Goal: Complete application form

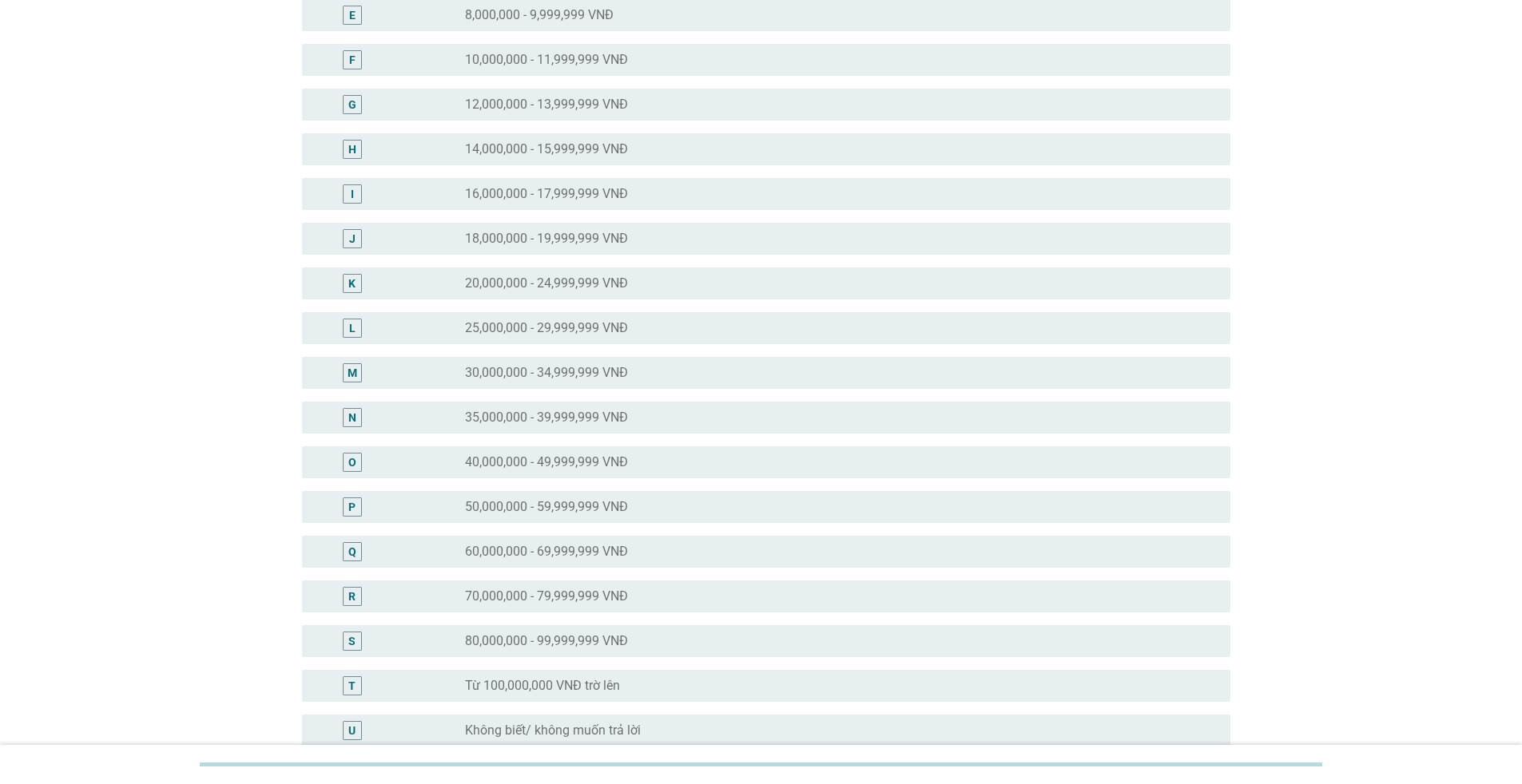
scroll to position [399, 0]
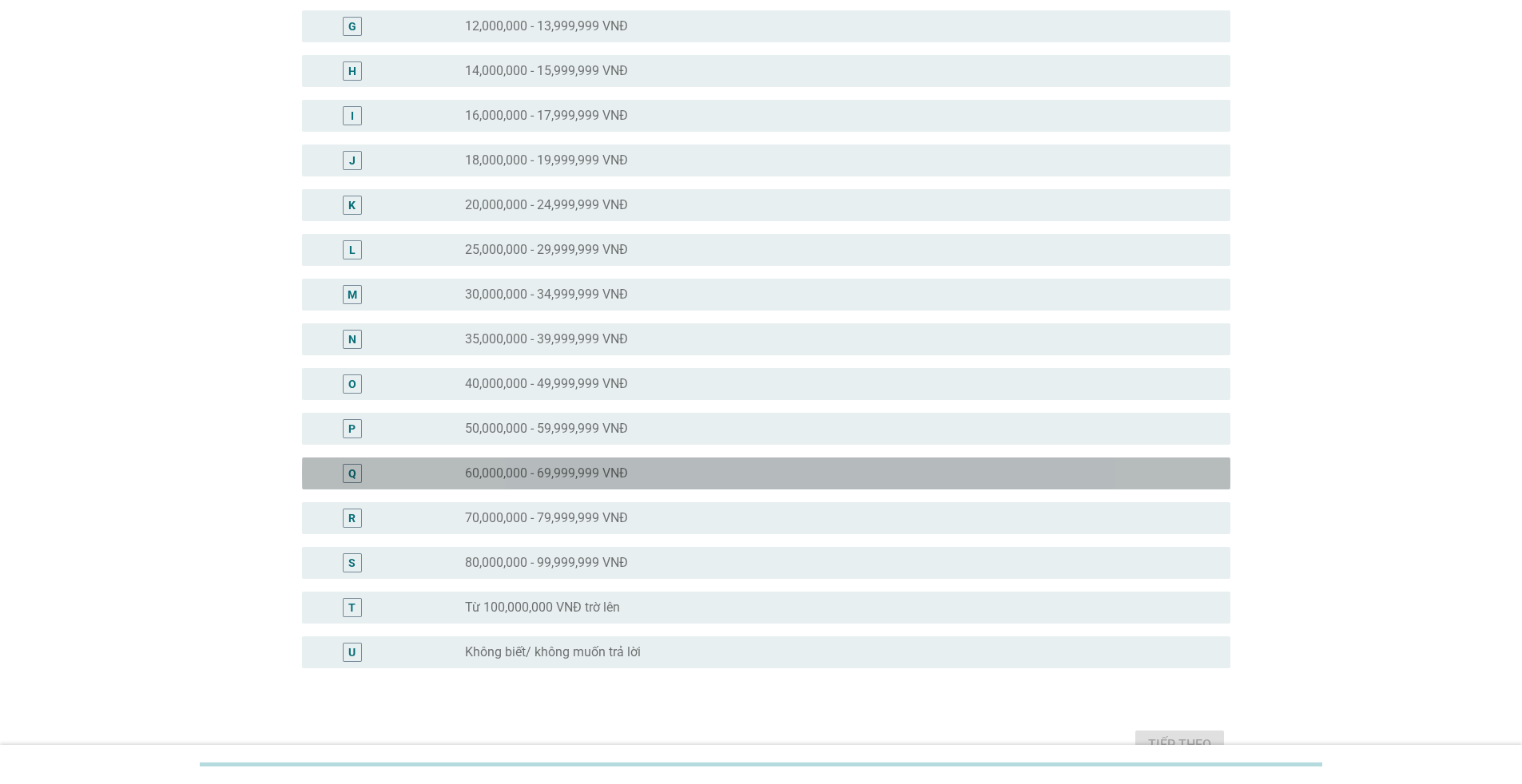
click at [590, 473] on label "60,000,000 - 69,999,999 VNĐ" at bounding box center [547, 474] width 163 height 16
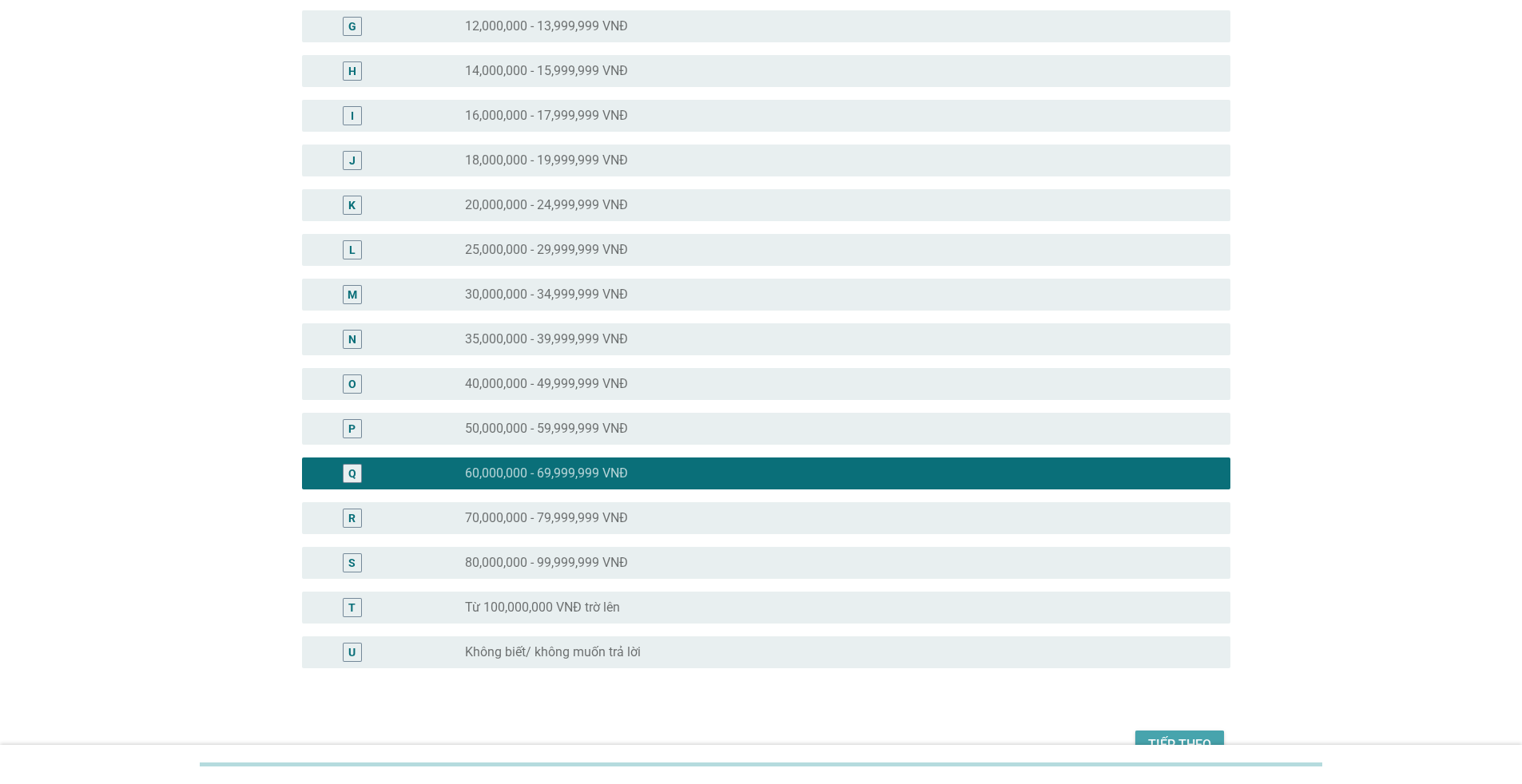
click at [1172, 743] on div "Tiếp theo" at bounding box center [1179, 745] width 63 height 19
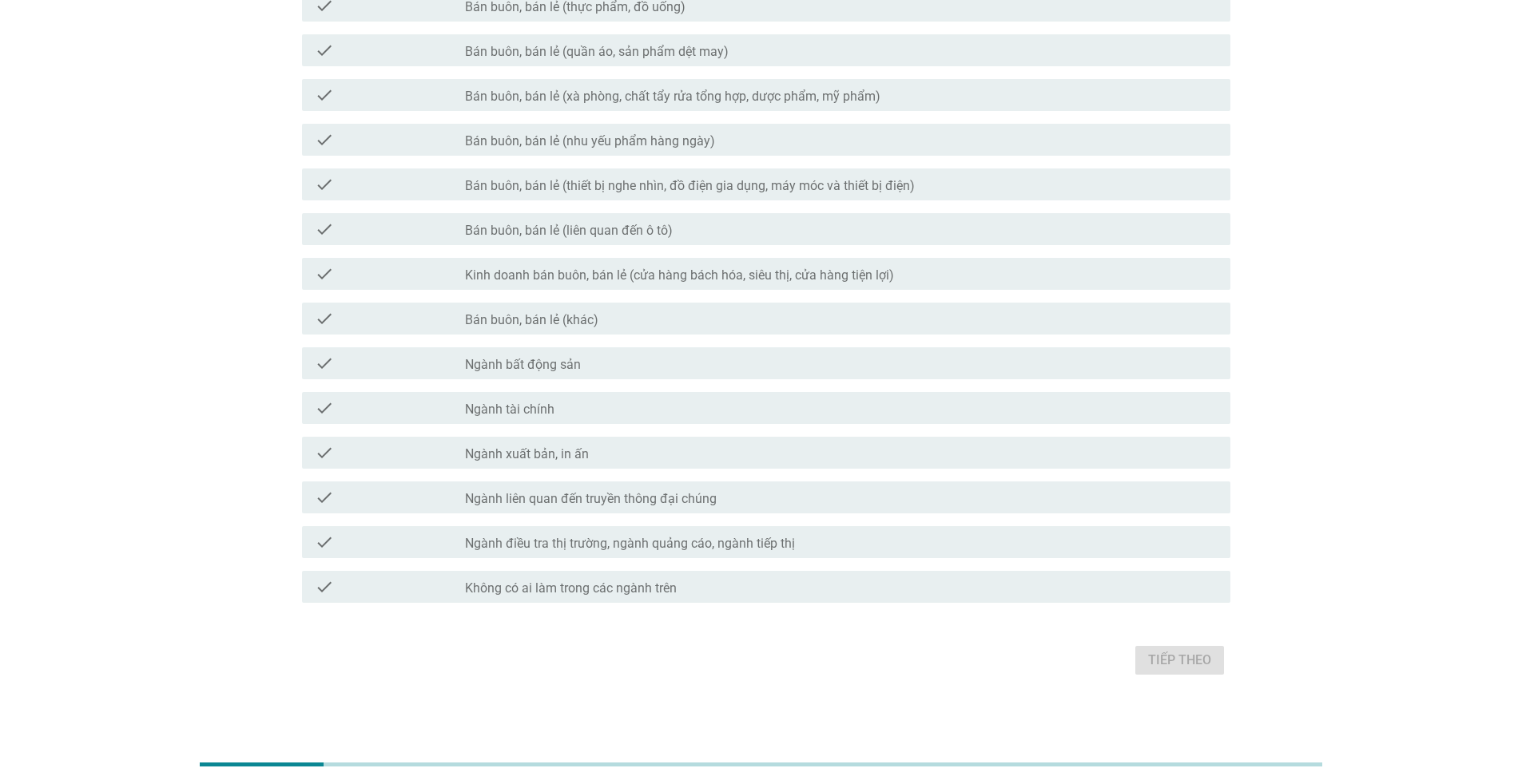
scroll to position [492, 0]
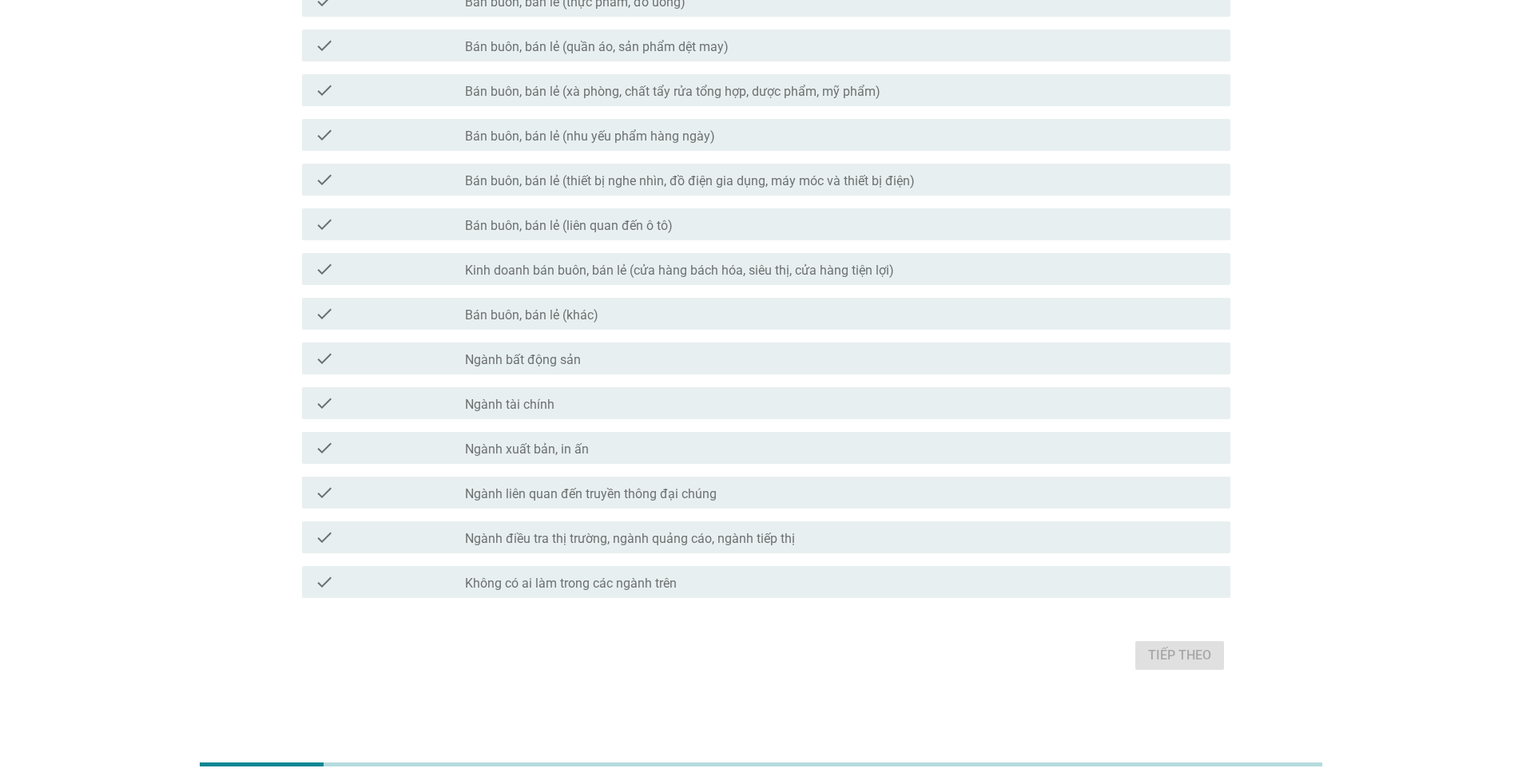
click at [642, 590] on label "Không có ai làm trong các ngành trên" at bounding box center [571, 584] width 212 height 16
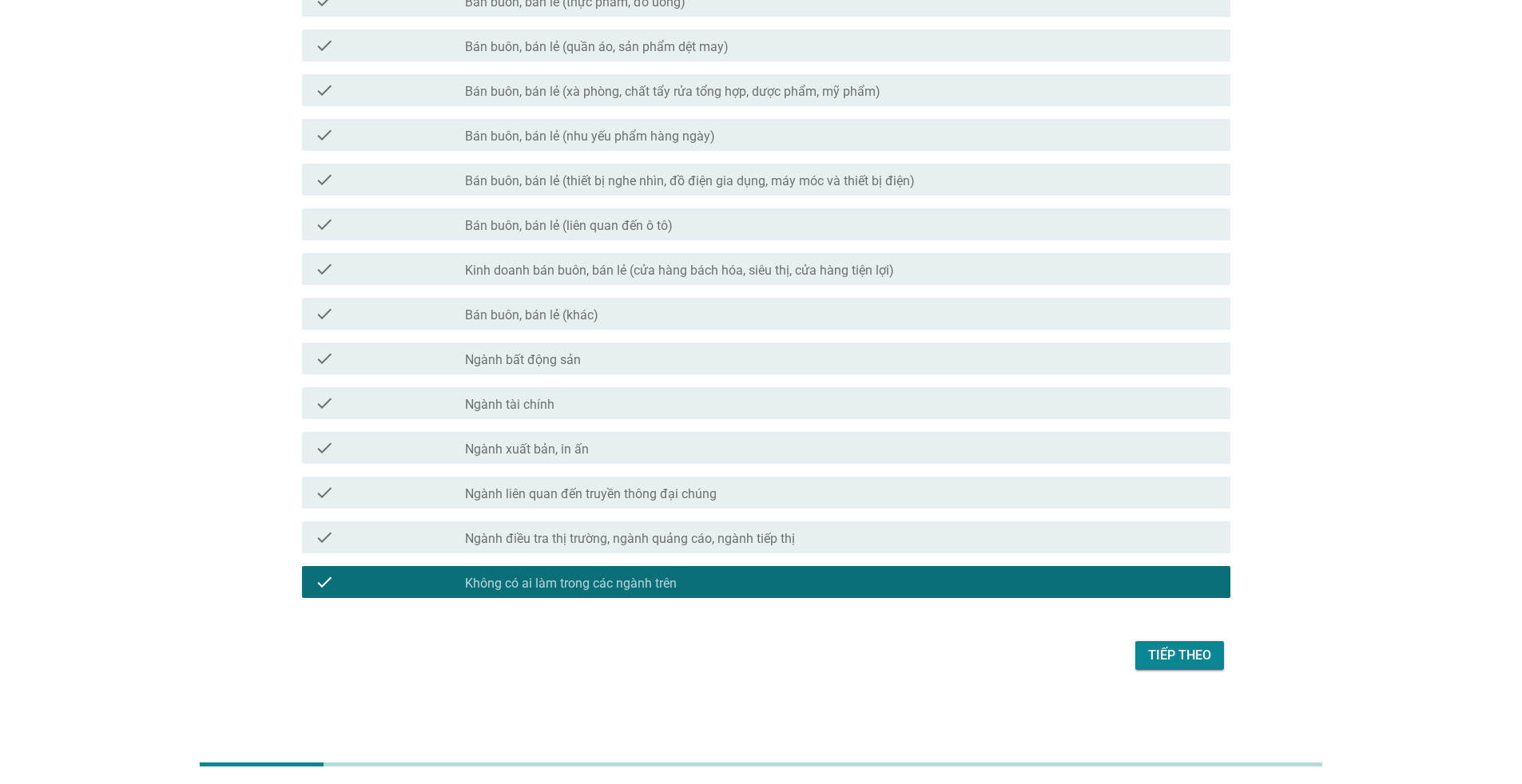
click at [1177, 651] on div "Tiếp theo" at bounding box center [1179, 655] width 63 height 19
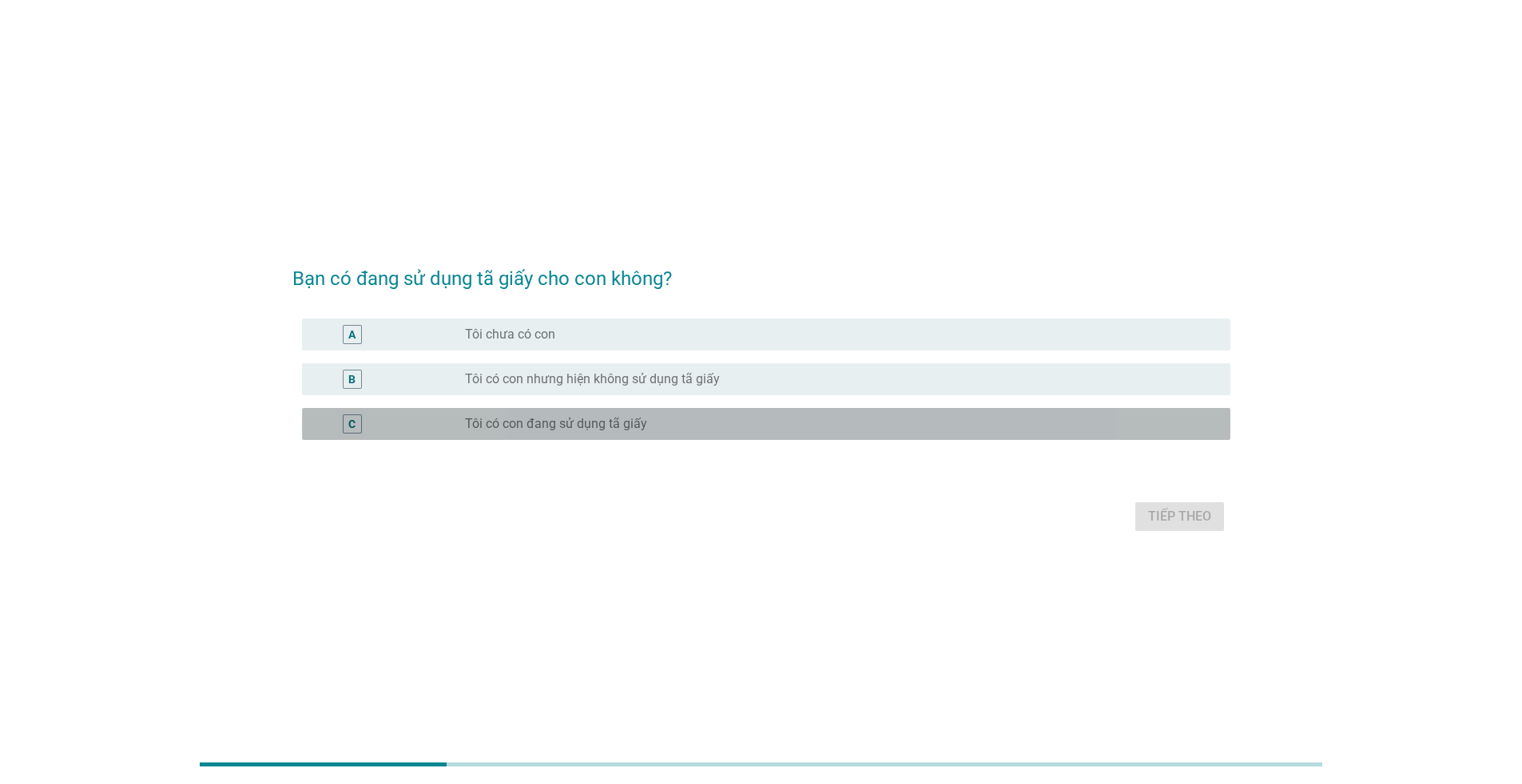
click at [610, 415] on div "radio_button_unchecked Tôi có con đang sử dụng tã giấy" at bounding box center [841, 424] width 752 height 19
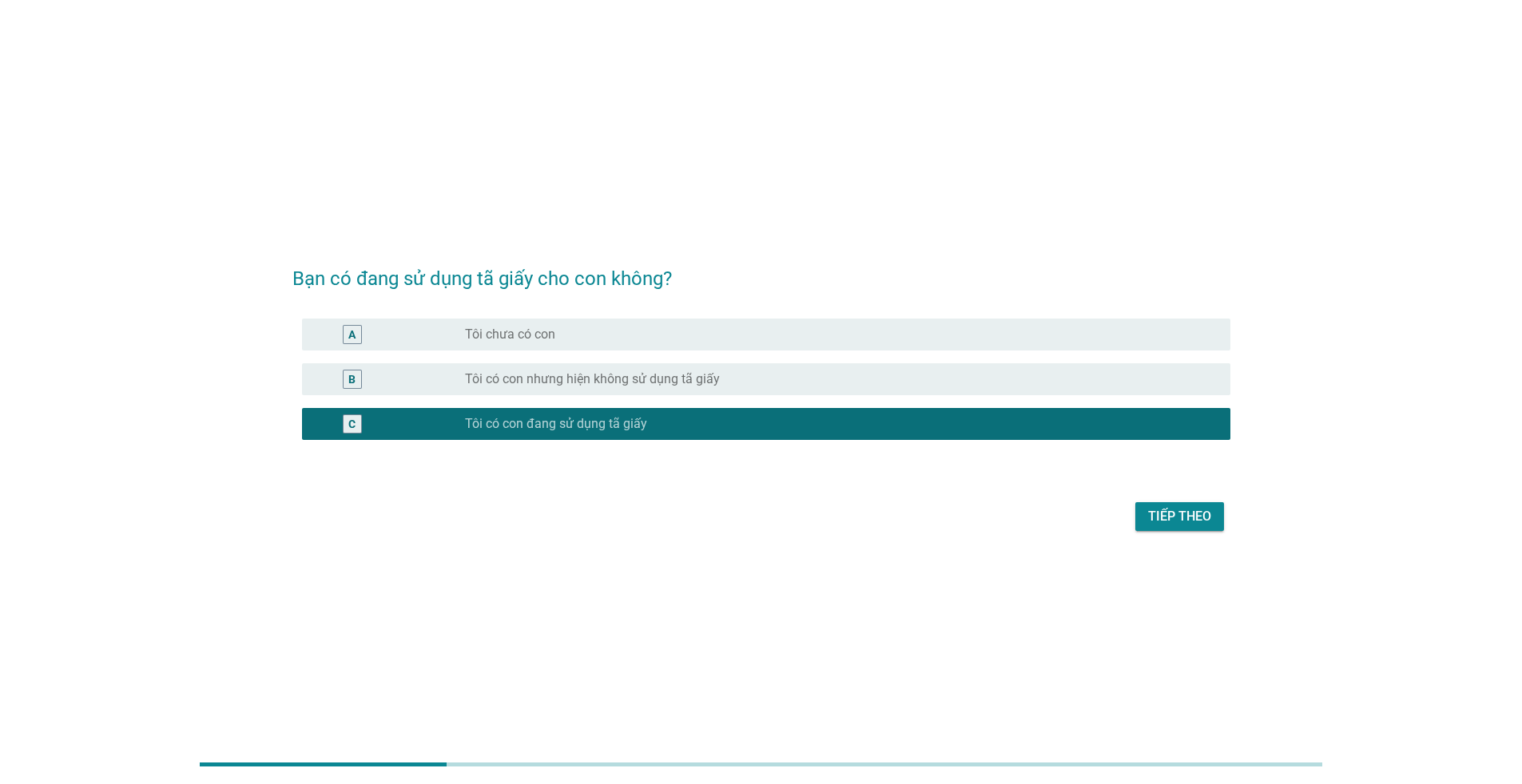
click at [1161, 516] on div "Tiếp theo" at bounding box center [1179, 516] width 63 height 19
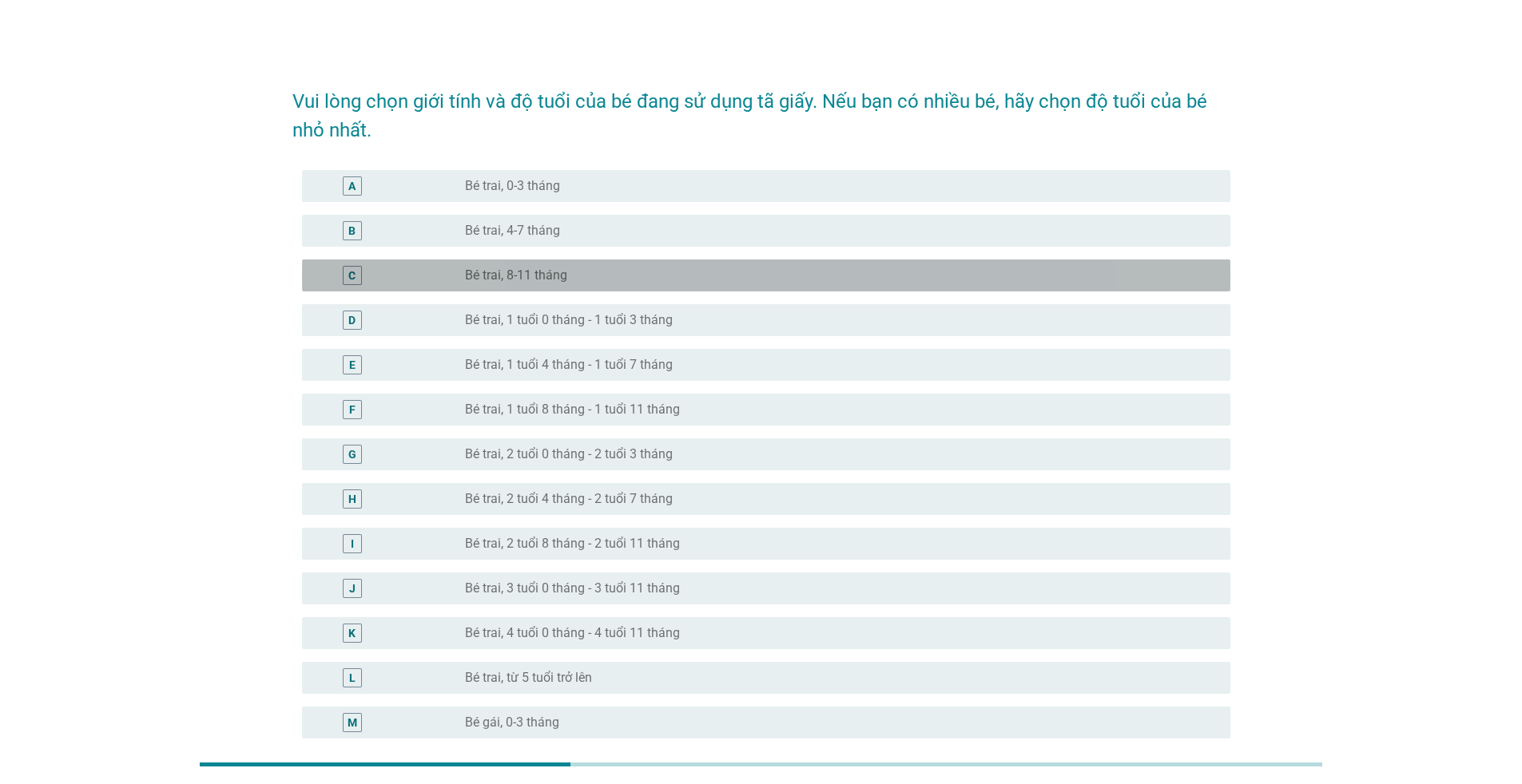
click at [591, 273] on div "radio_button_unchecked Bé trai, 8-11 tháng" at bounding box center [835, 276] width 740 height 16
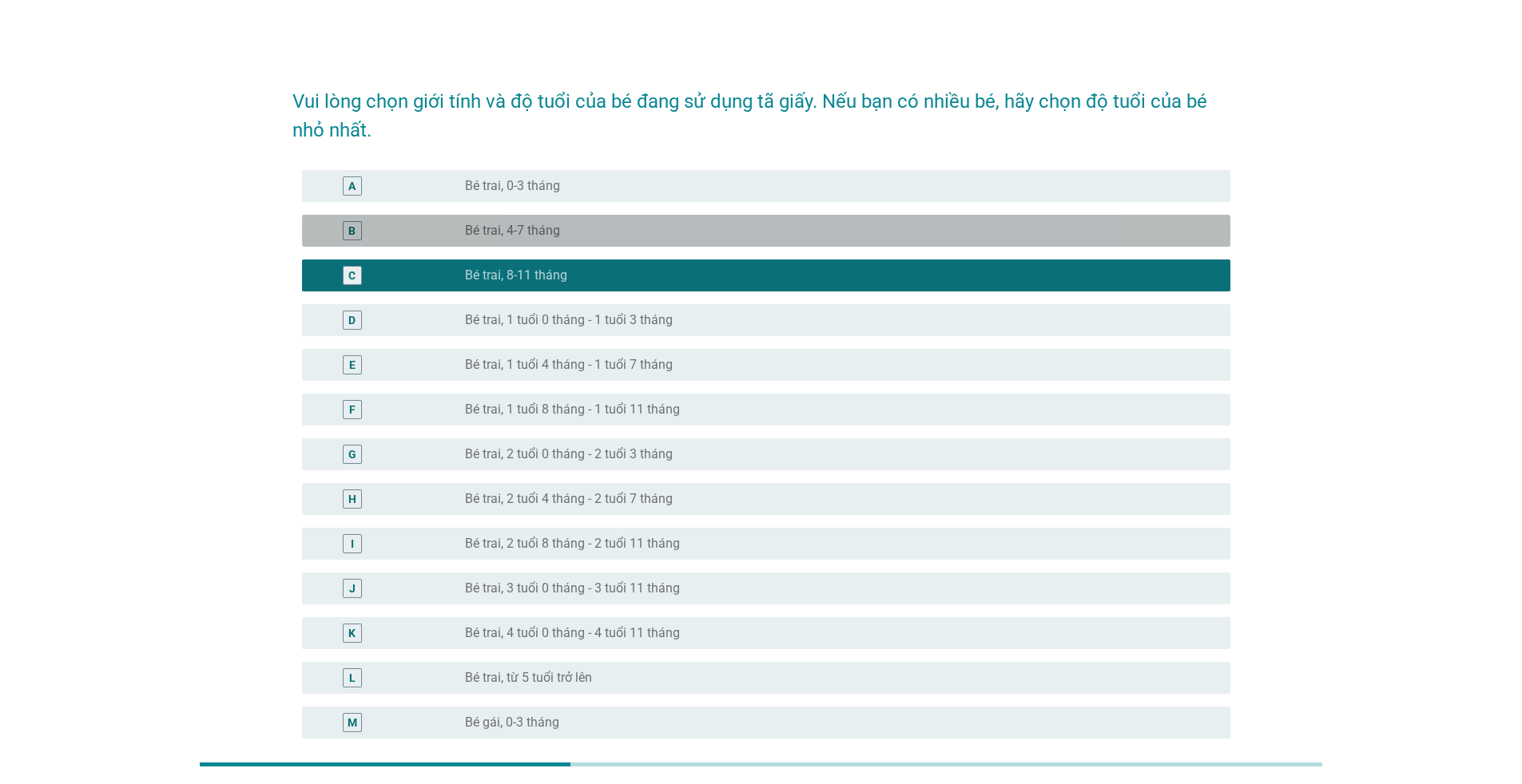
click at [605, 242] on div "B radio_button_unchecked Bé trai, 4-7 tháng" at bounding box center [766, 231] width 928 height 32
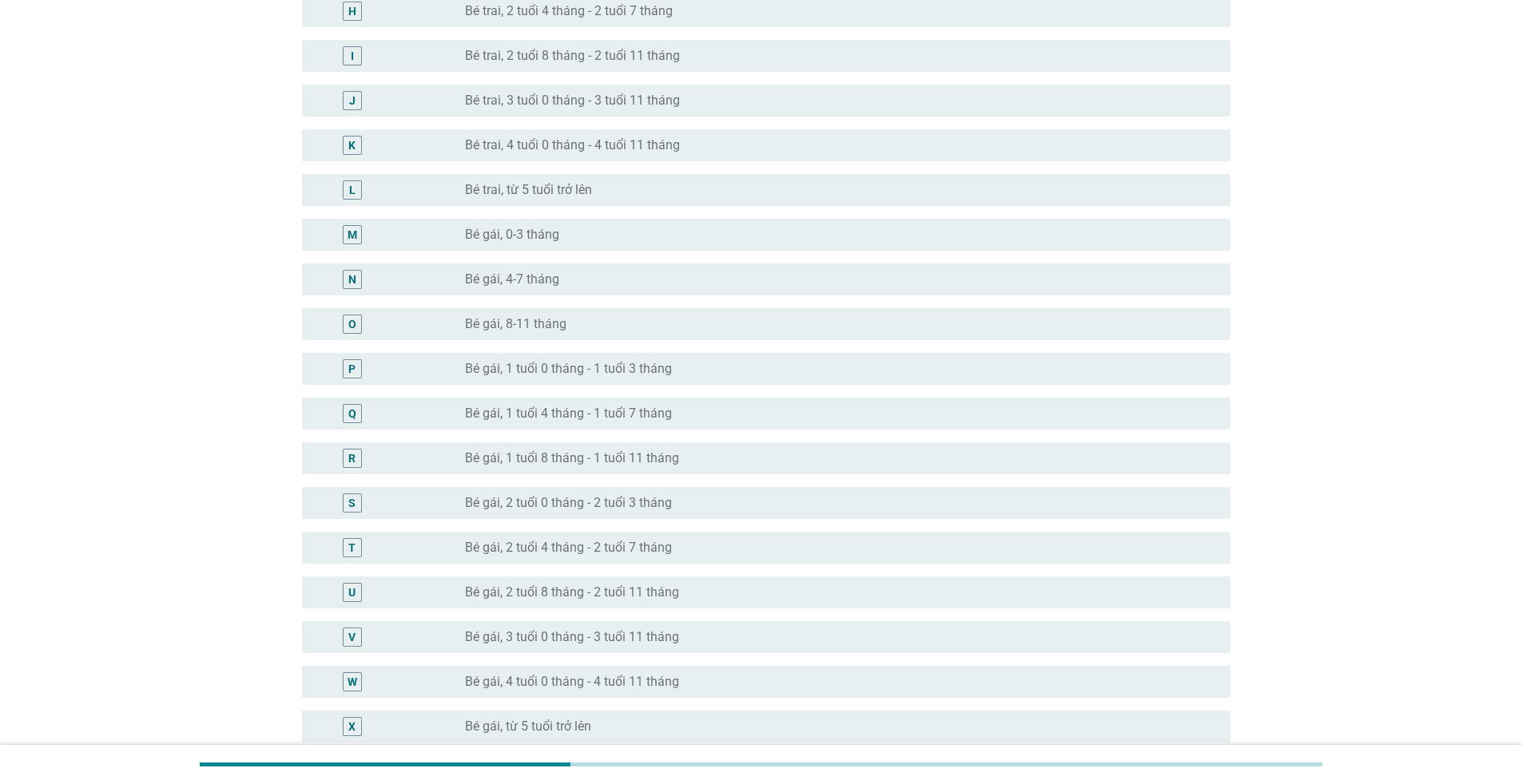
scroll to position [651, 0]
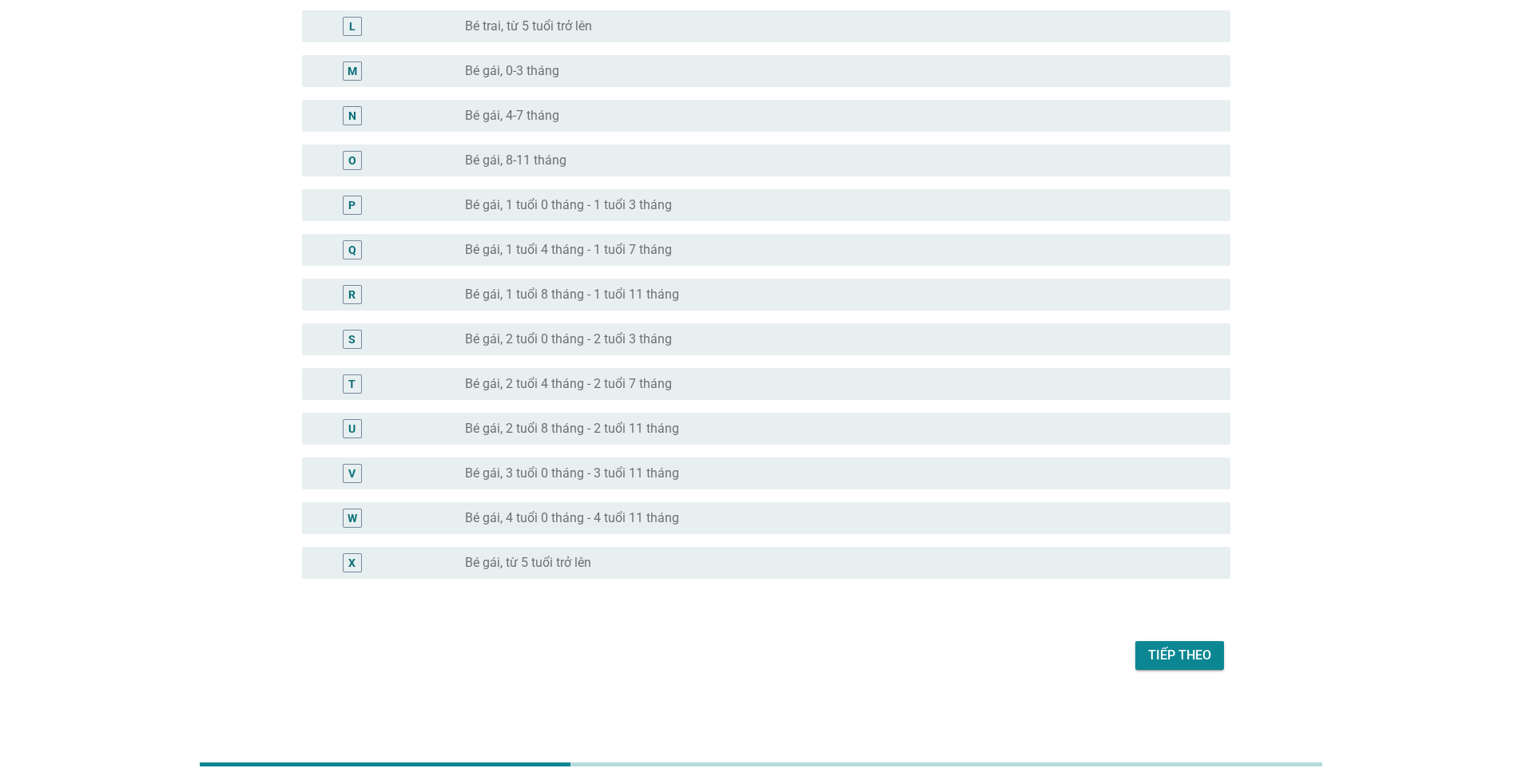
click at [1194, 657] on div "Tiếp theo" at bounding box center [1179, 655] width 63 height 19
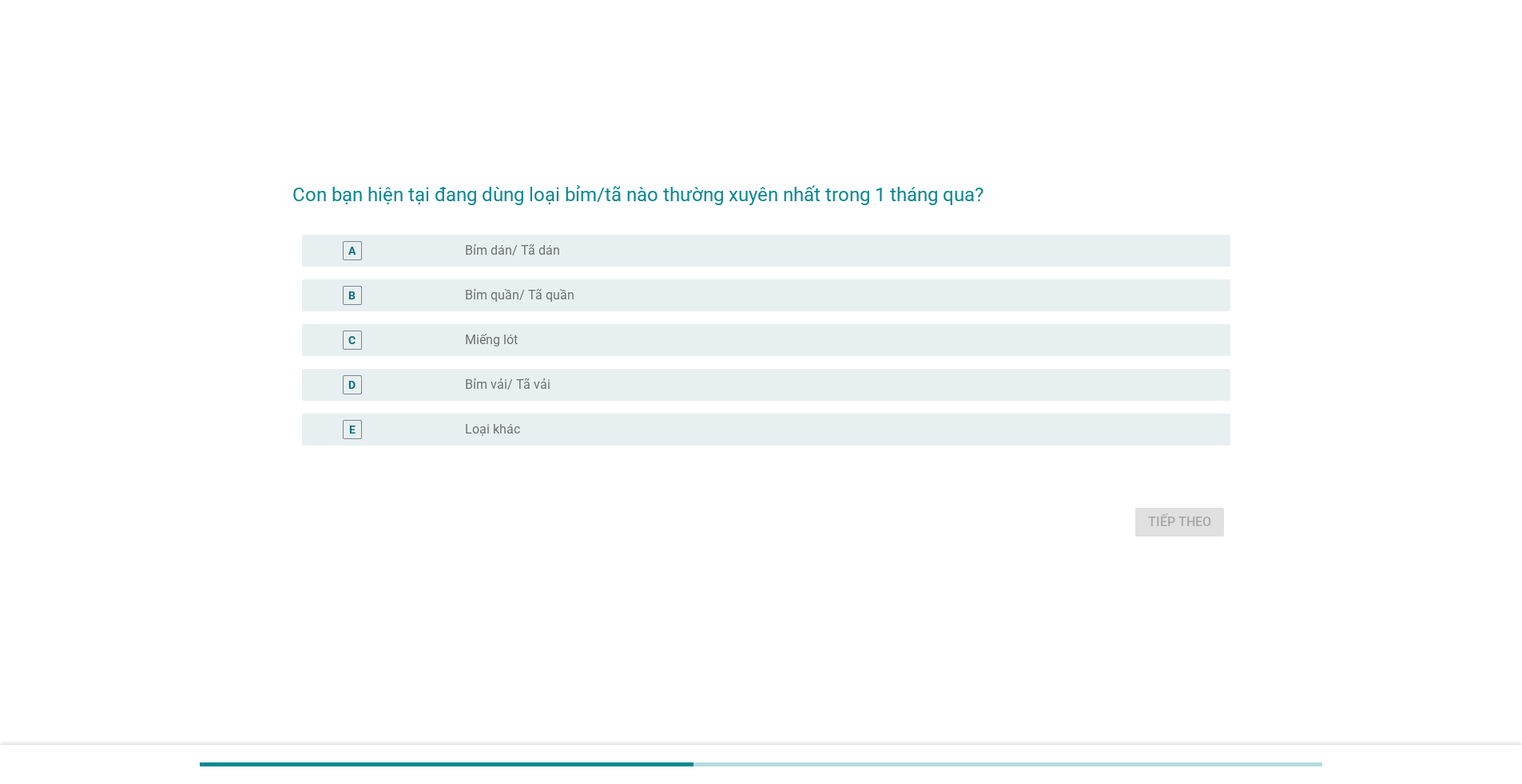
scroll to position [0, 0]
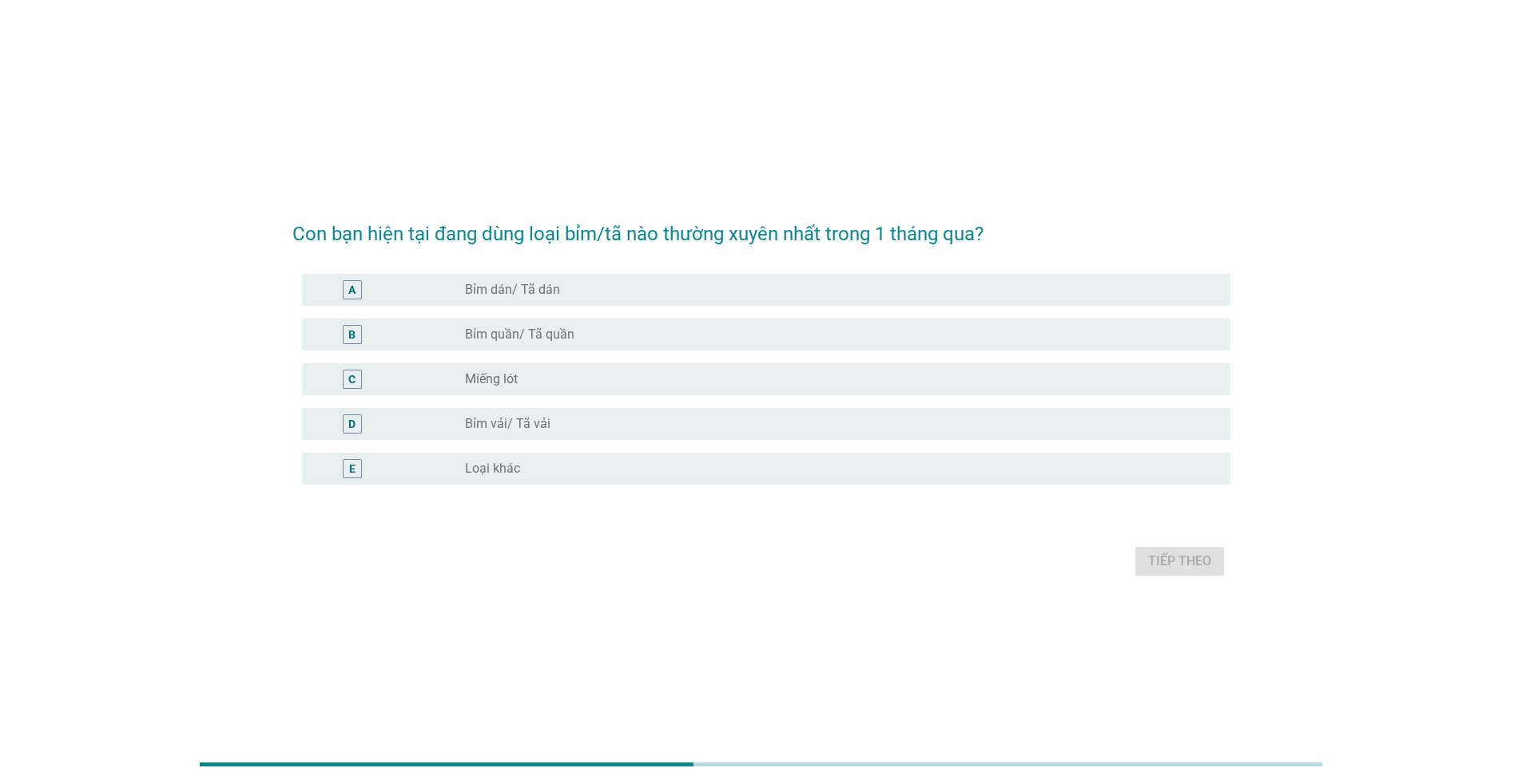
click at [592, 294] on div "radio_button_unchecked Bỉm dán/ Tã dán" at bounding box center [835, 290] width 740 height 16
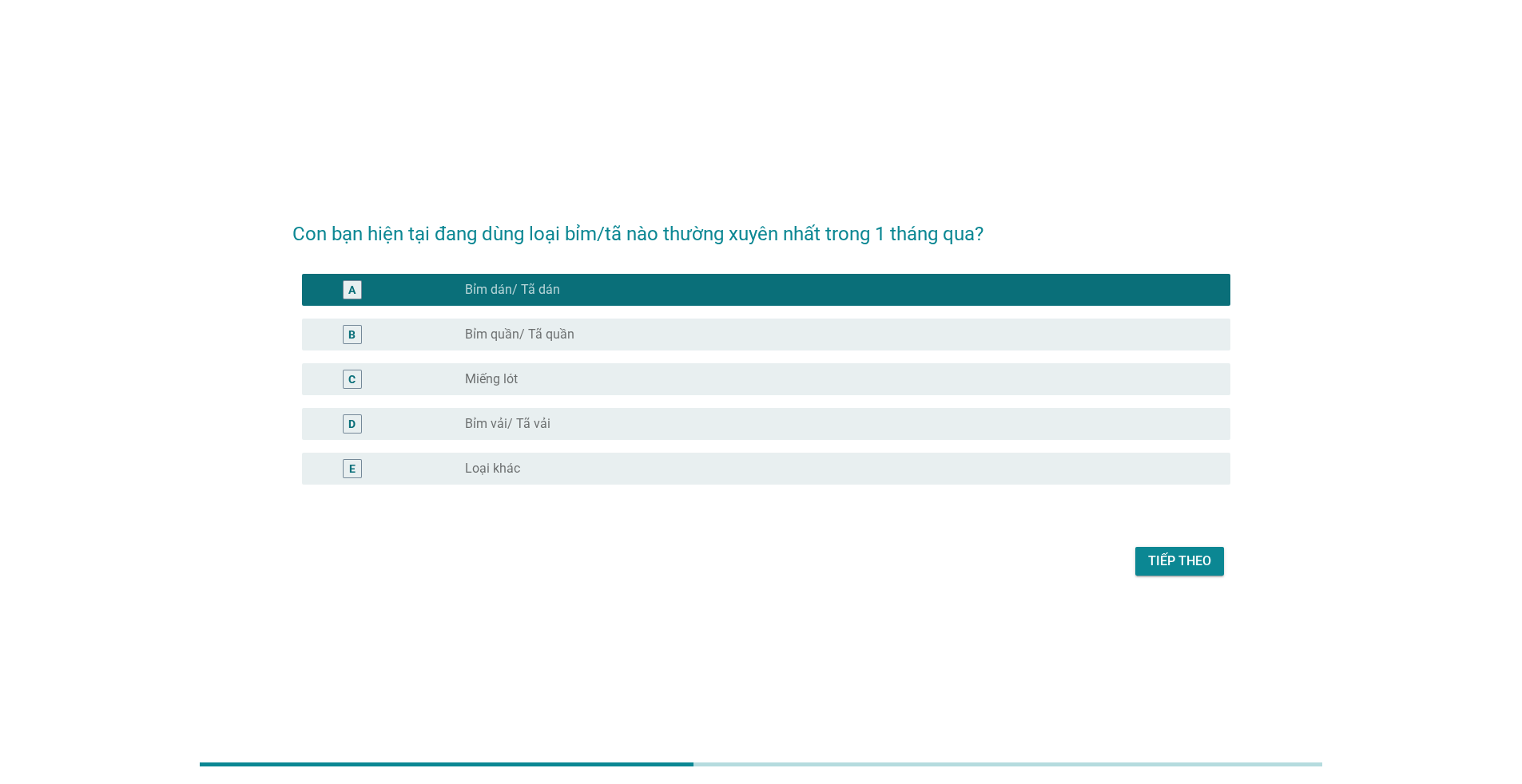
click at [591, 347] on div "B radio_button_unchecked Bỉm quần/ Tã quần" at bounding box center [766, 335] width 928 height 32
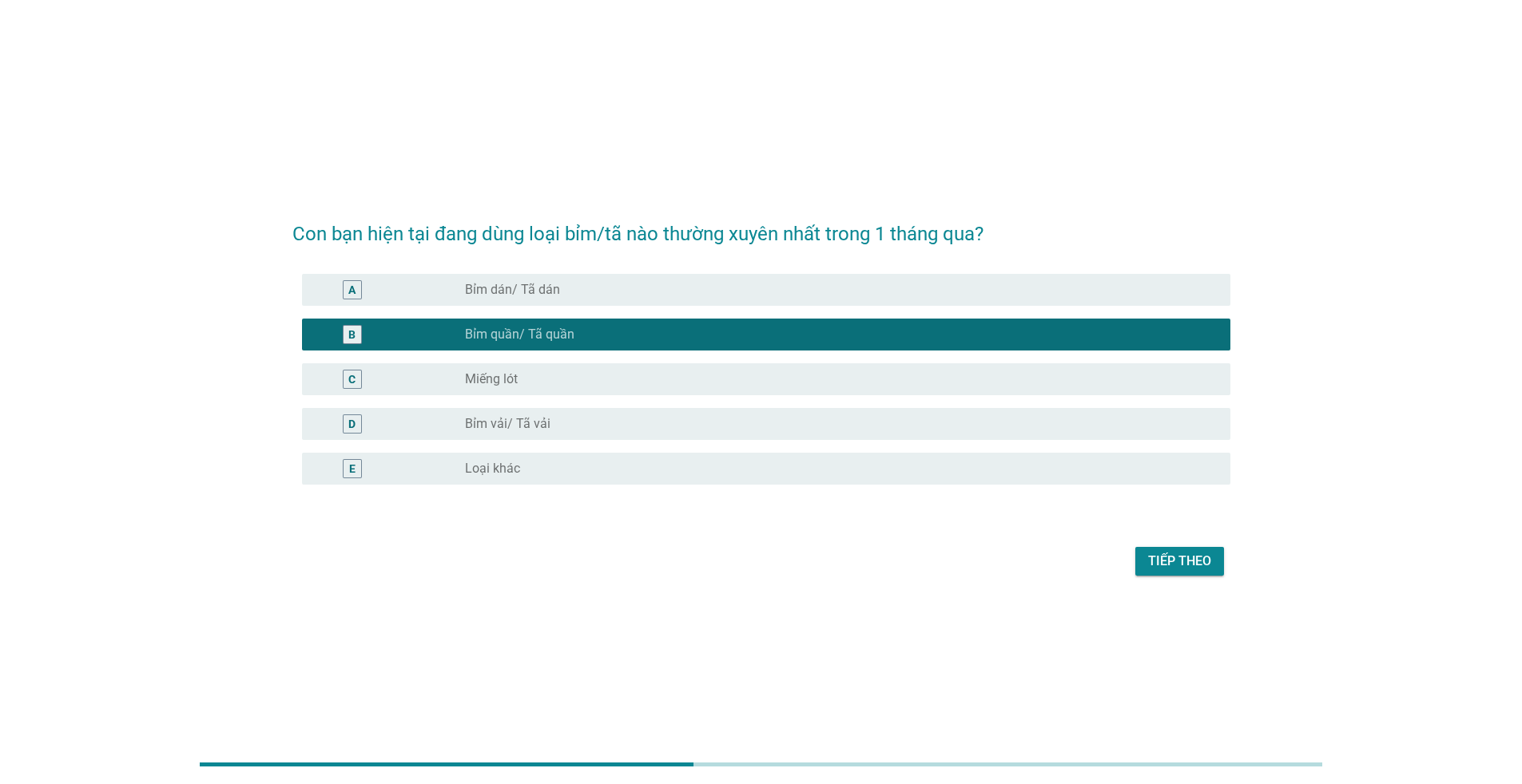
click at [583, 396] on div "C radio_button_unchecked Miếng lót" at bounding box center [762, 379] width 938 height 44
click at [1177, 560] on div "Tiếp theo" at bounding box center [1179, 562] width 63 height 19
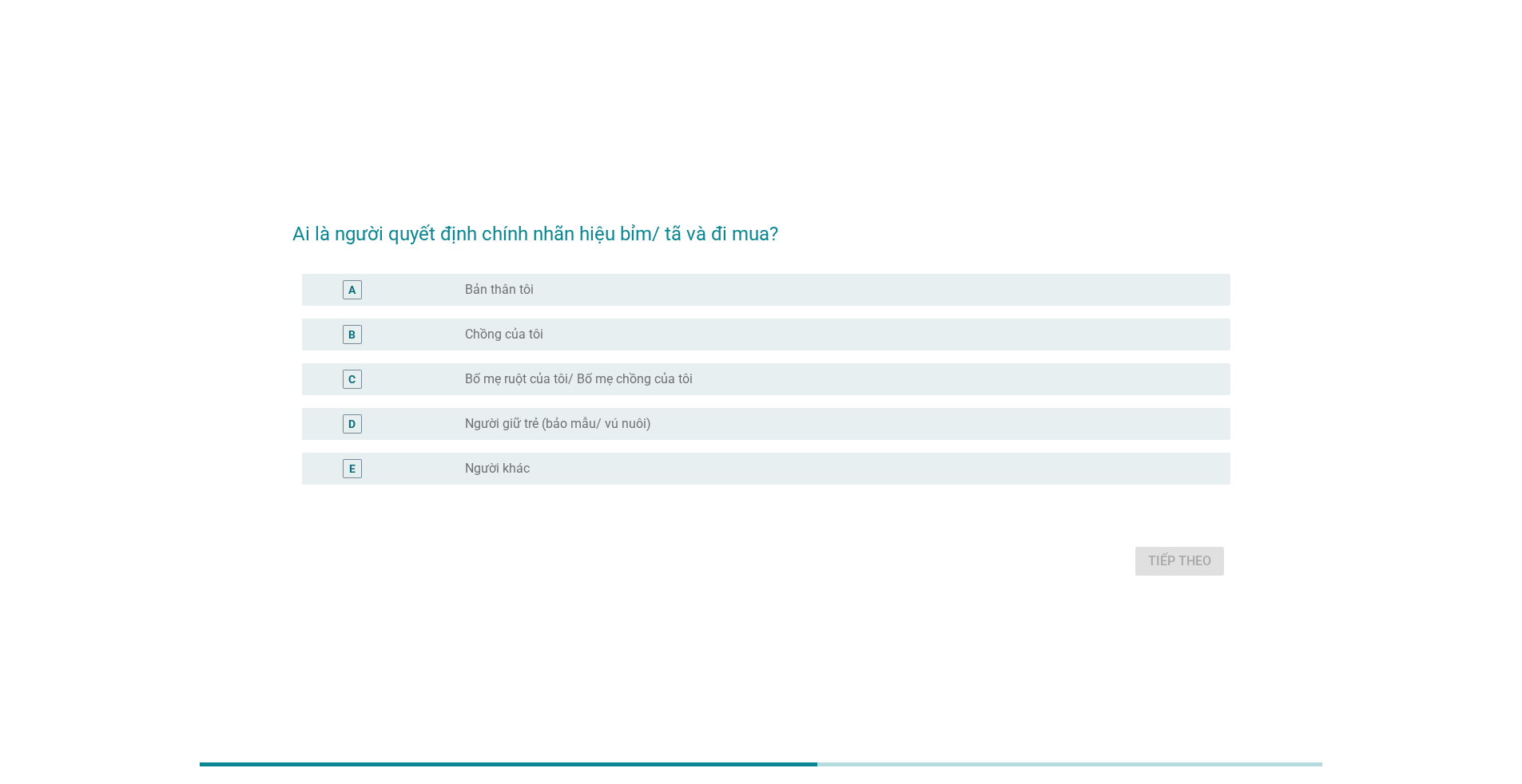
click at [569, 294] on div "radio_button_unchecked Bản thân tôi" at bounding box center [835, 290] width 740 height 16
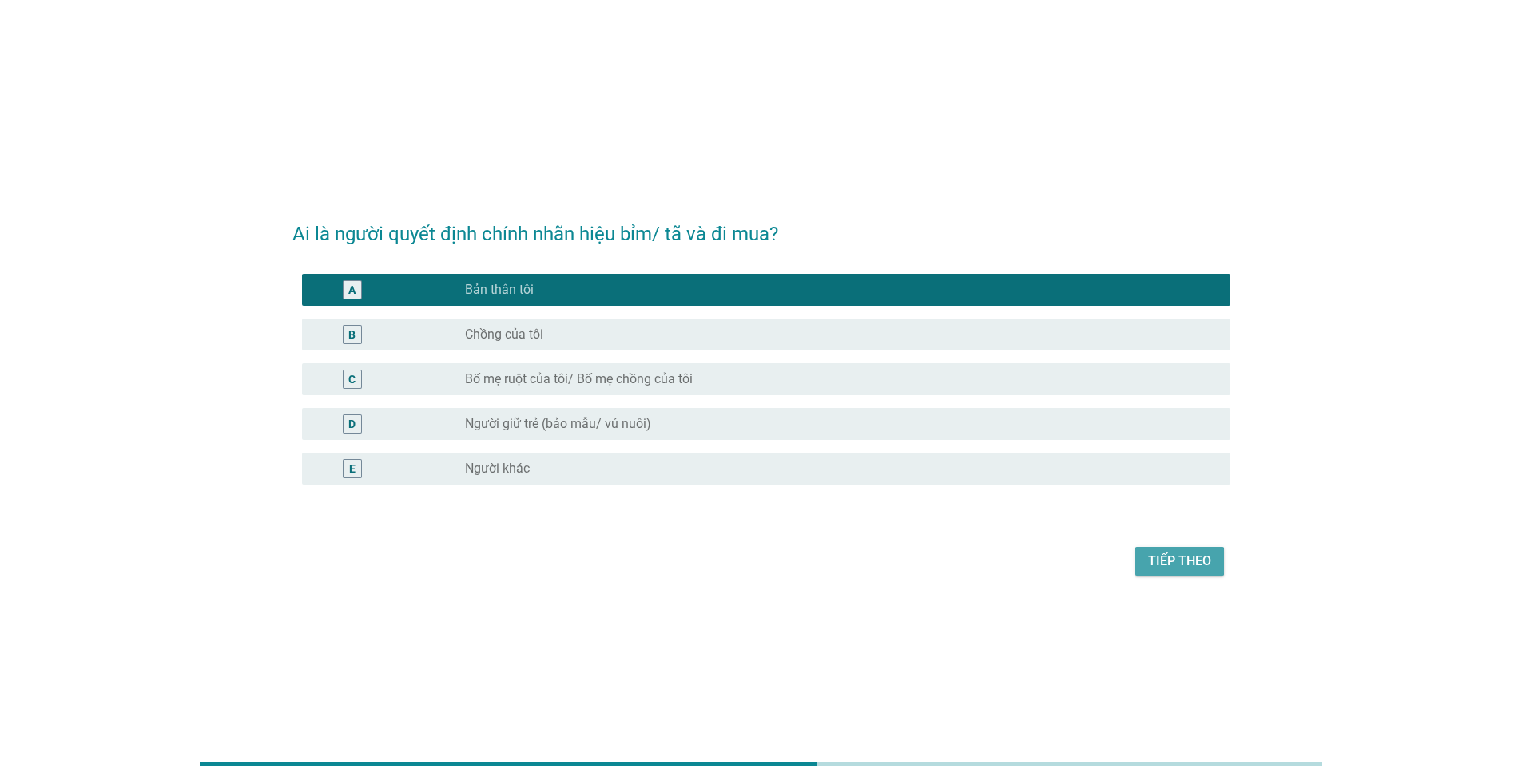
click at [1163, 556] on div "Tiếp theo" at bounding box center [1179, 562] width 63 height 19
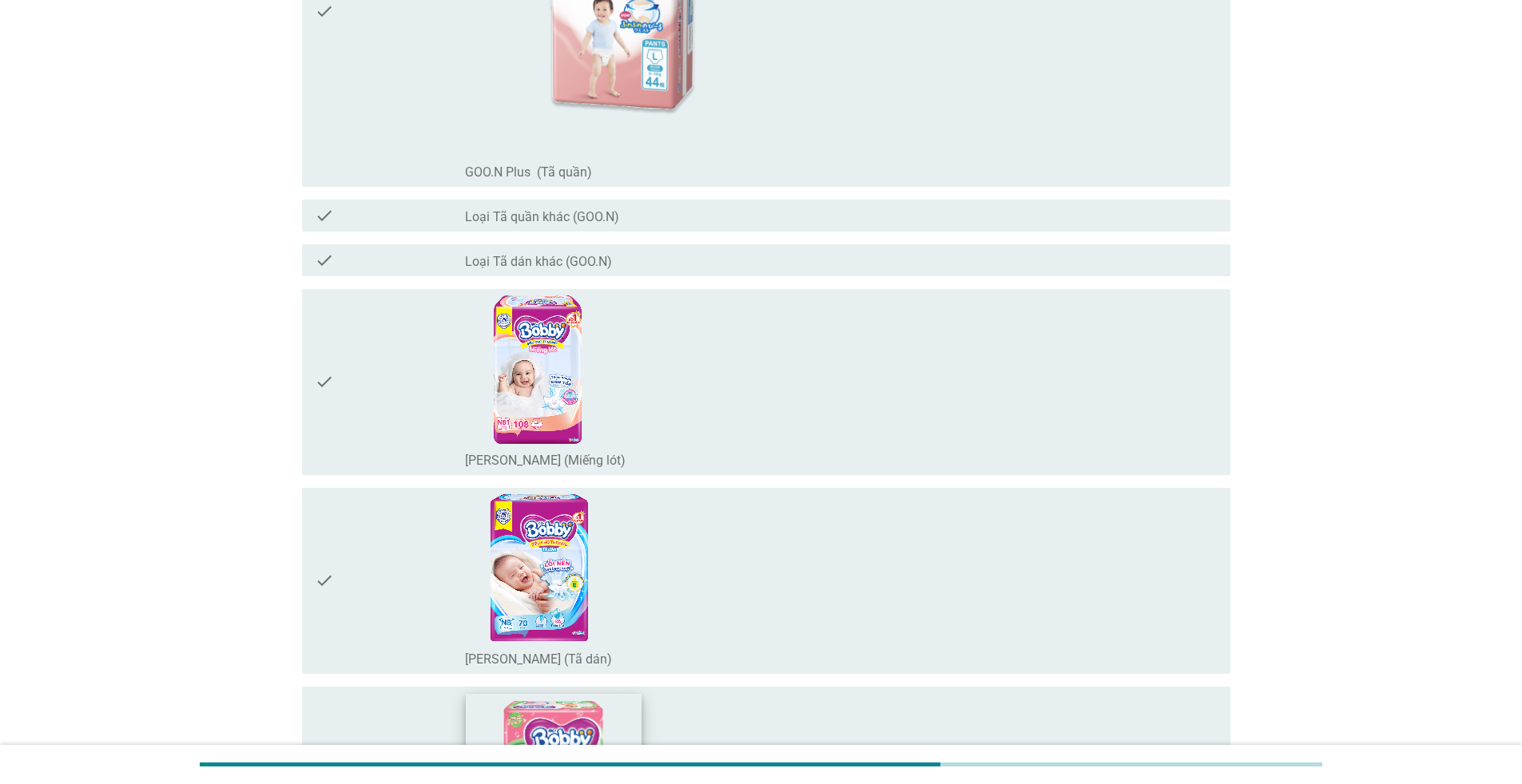
scroll to position [2076, 0]
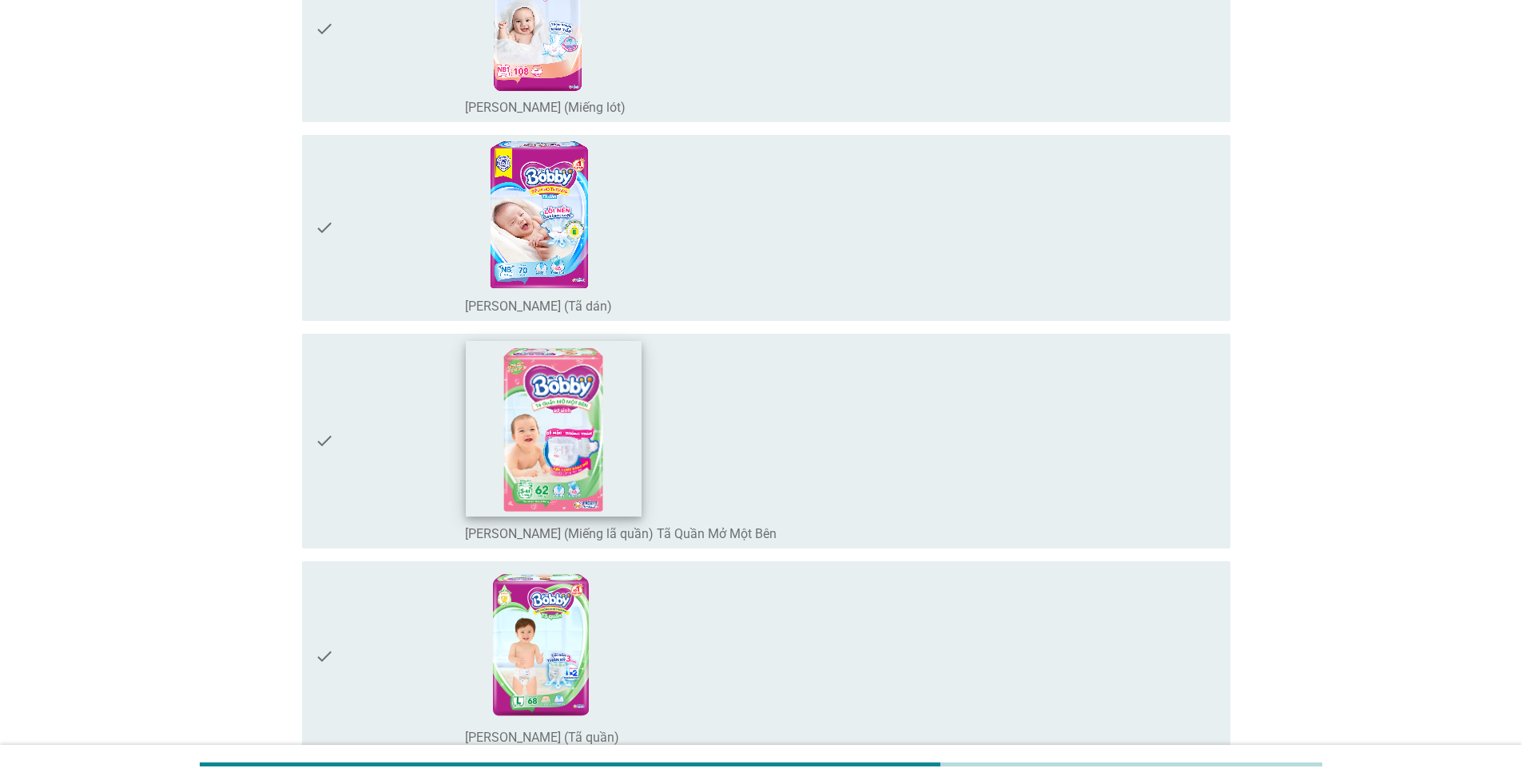
click at [573, 432] on img at bounding box center [553, 428] width 175 height 175
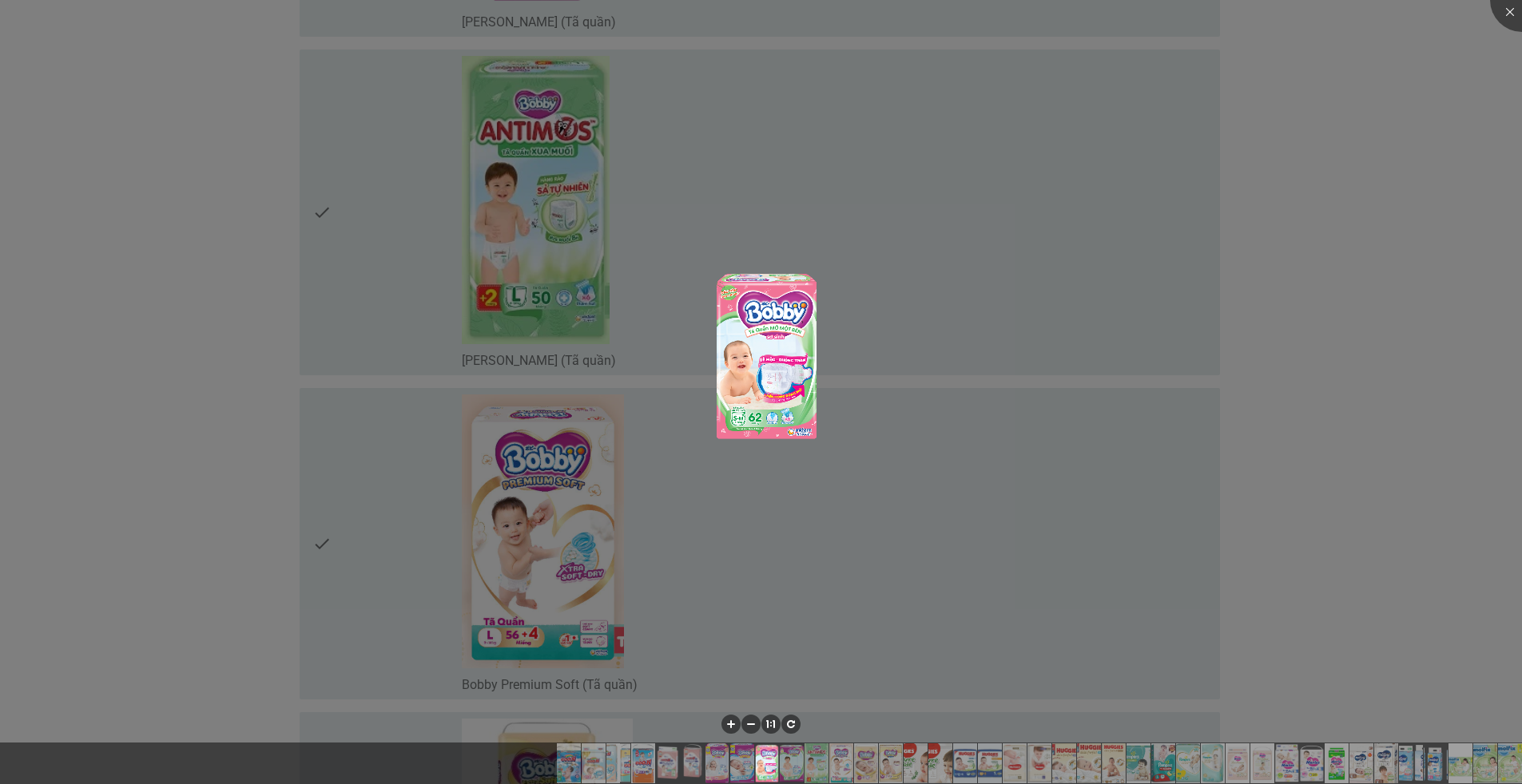
scroll to position [2795, 0]
click at [780, 399] on img at bounding box center [767, 355] width 177 height 177
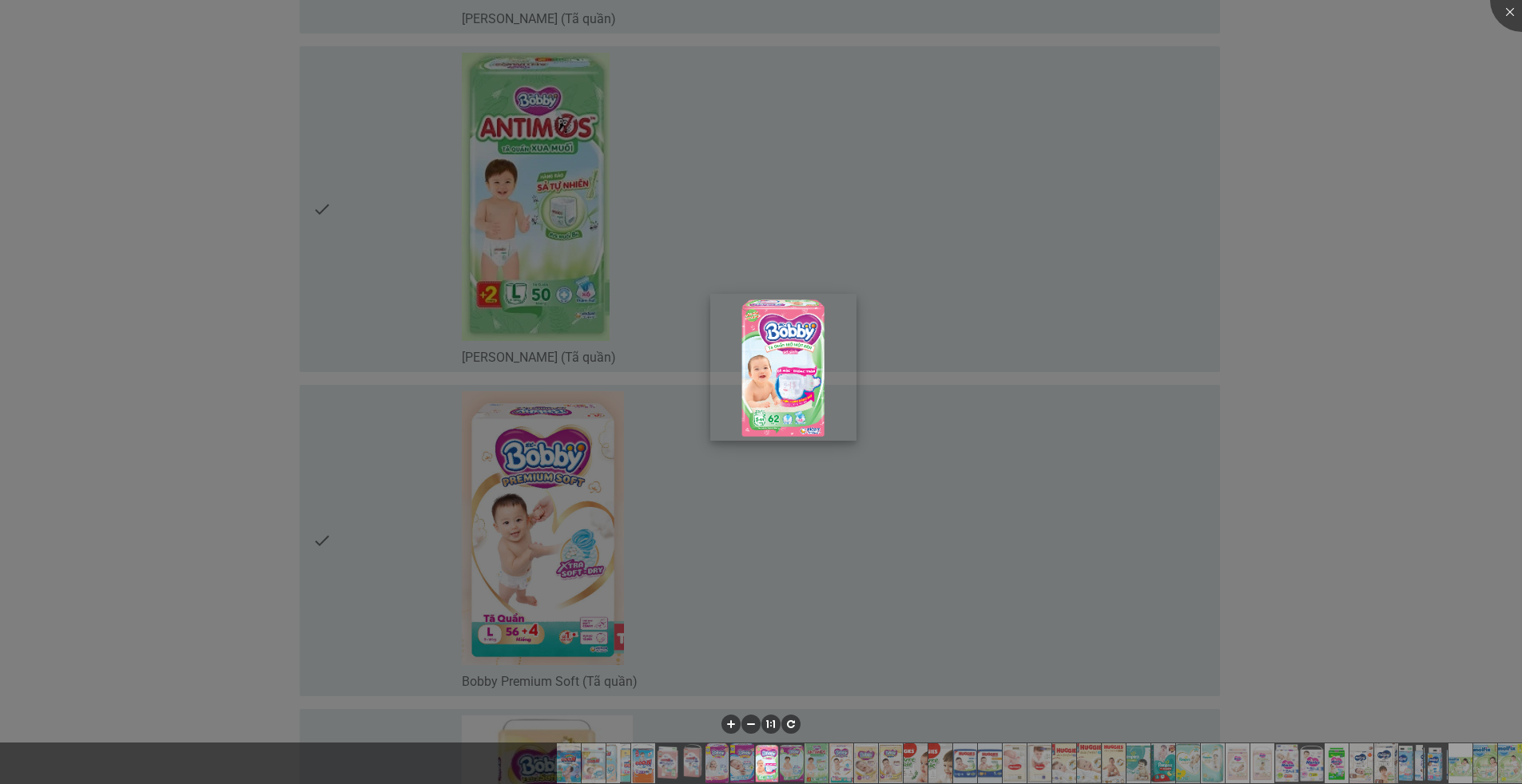
click at [831, 419] on img at bounding box center [783, 367] width 146 height 146
click at [920, 477] on div at bounding box center [761, 392] width 1522 height 784
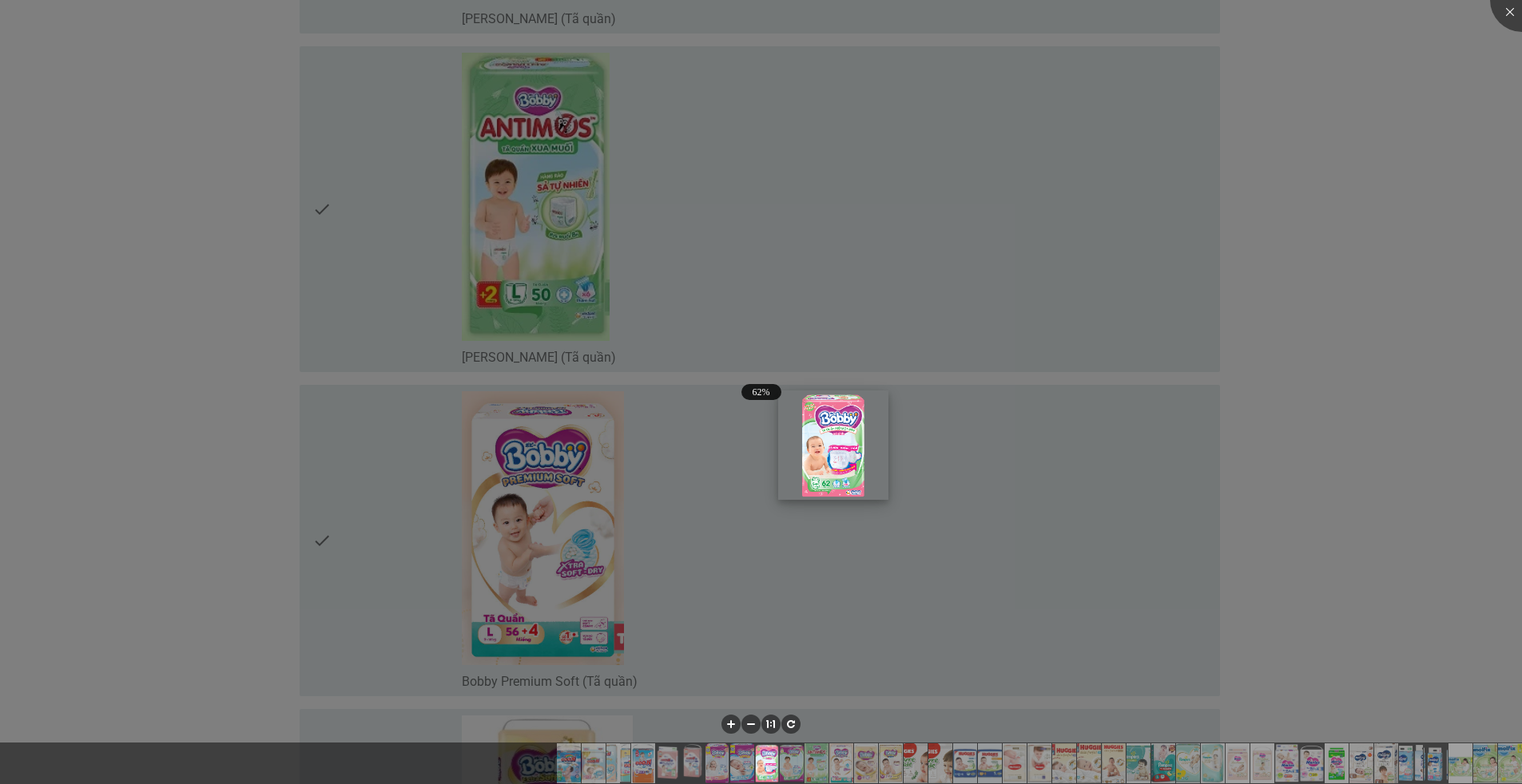
click at [848, 469] on img at bounding box center [833, 445] width 110 height 110
click at [794, 727] on li at bounding box center [791, 724] width 19 height 19
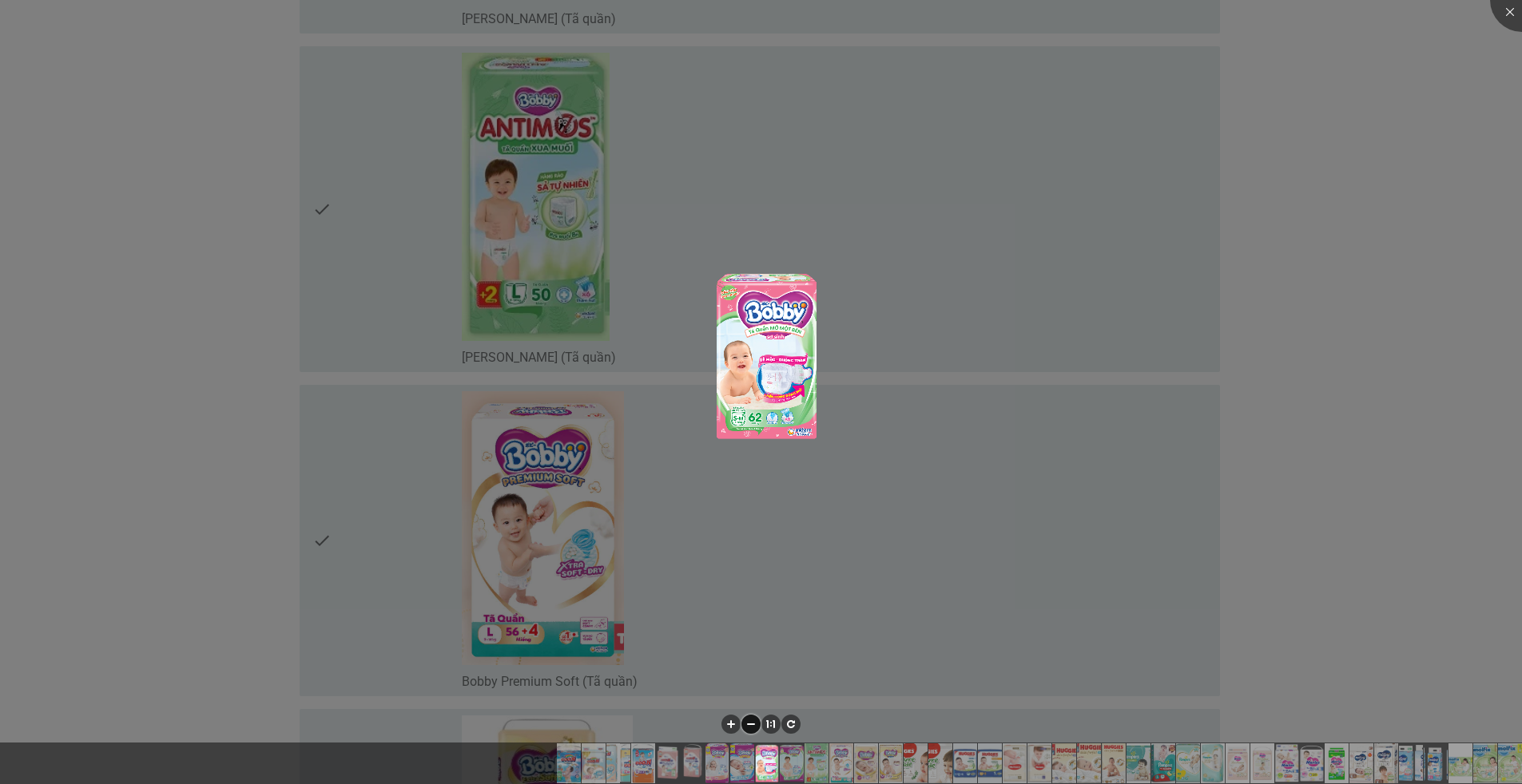
click at [756, 717] on li at bounding box center [751, 724] width 19 height 19
click at [727, 721] on li at bounding box center [731, 724] width 19 height 19
click at [768, 727] on li at bounding box center [771, 724] width 19 height 19
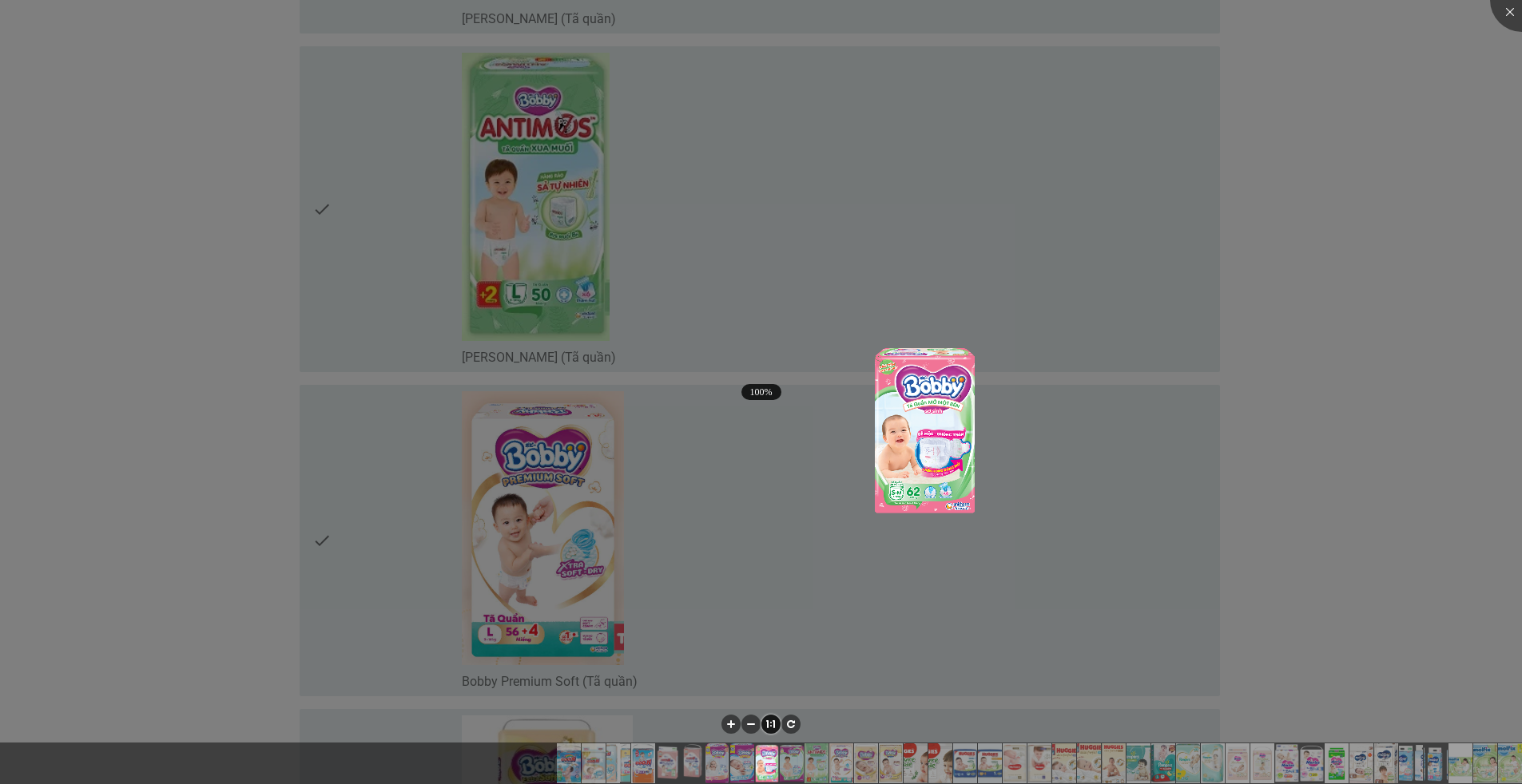
click at [1044, 563] on div at bounding box center [761, 392] width 1522 height 784
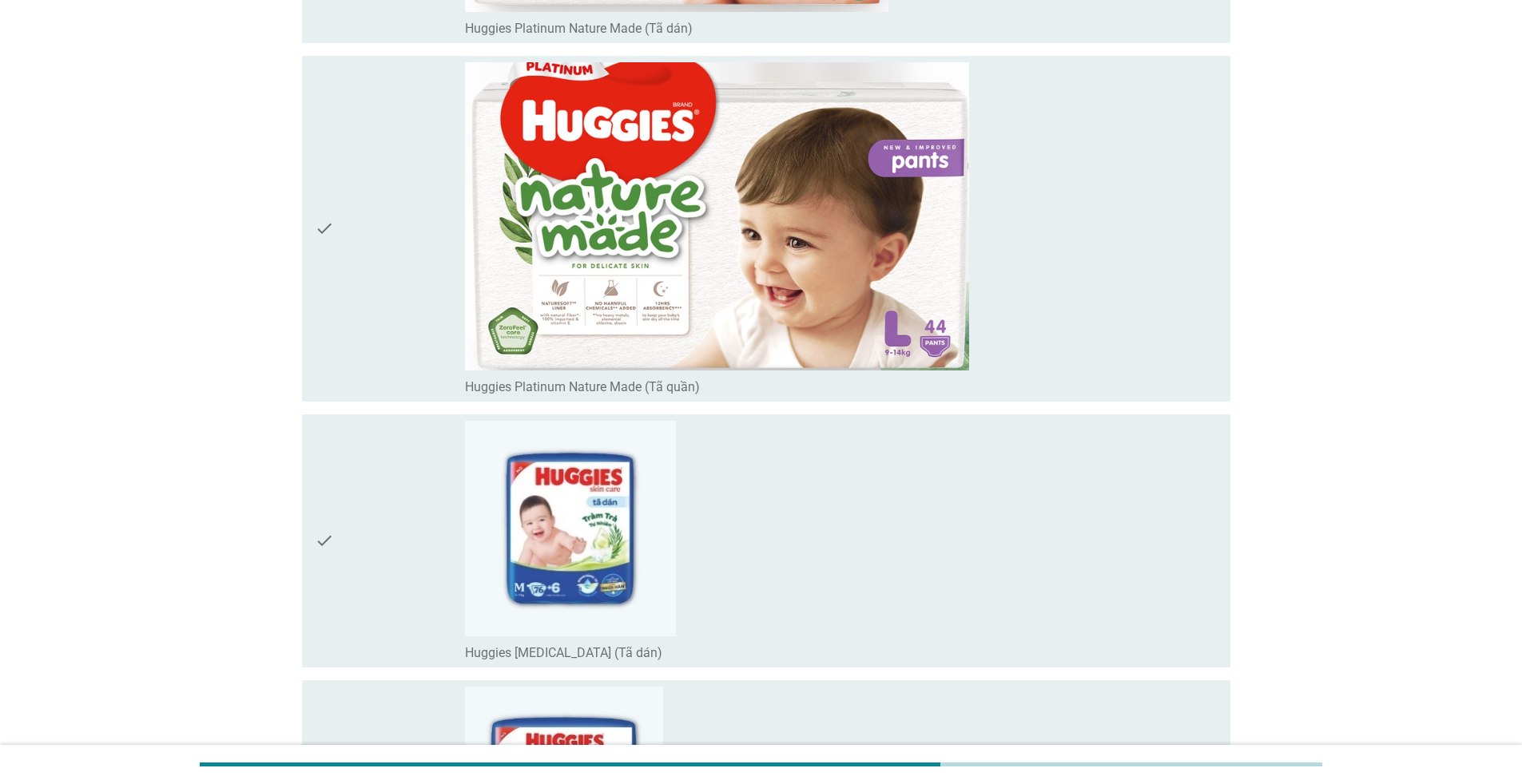
scroll to position [4312, 0]
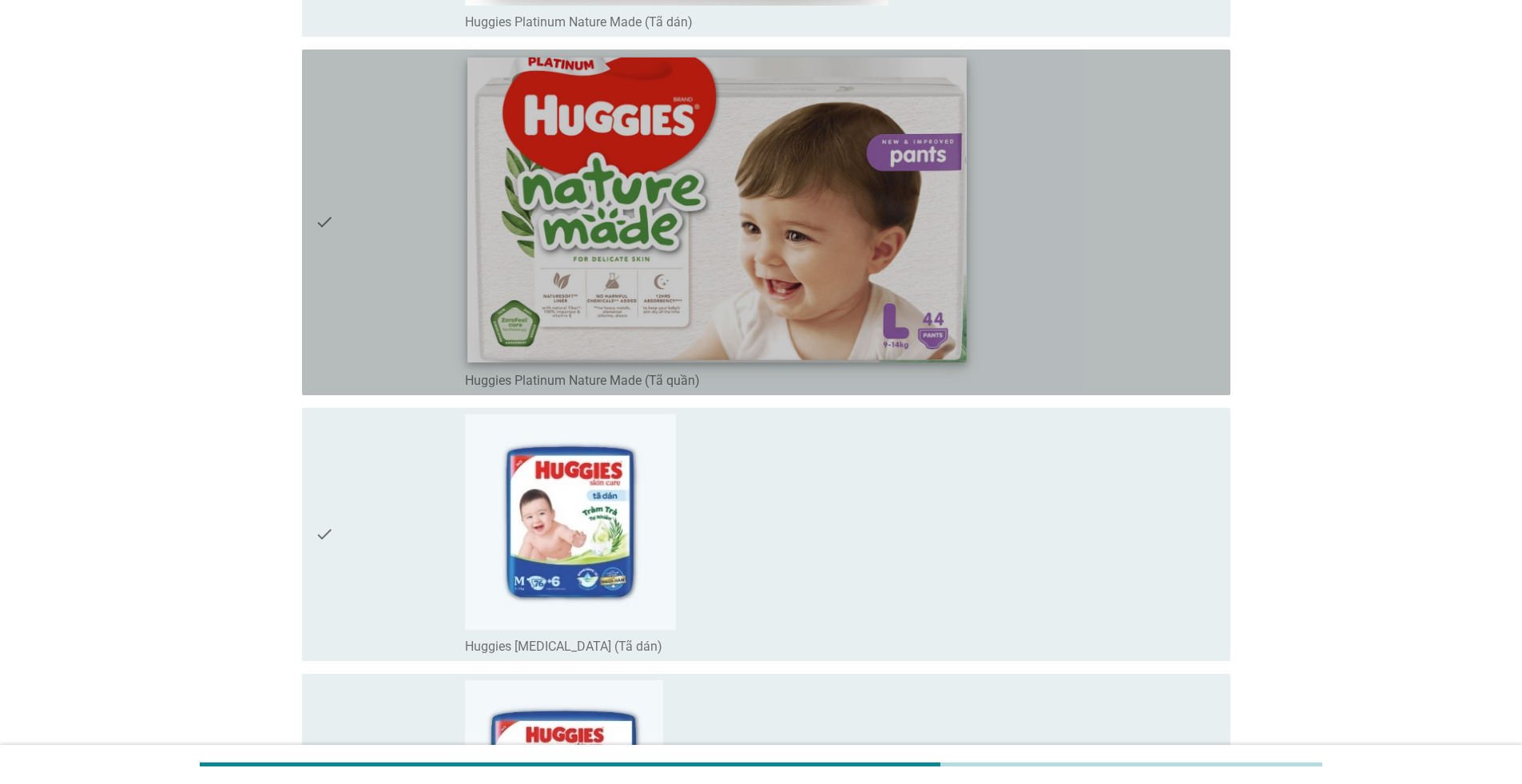
click at [778, 352] on img at bounding box center [717, 209] width 499 height 305
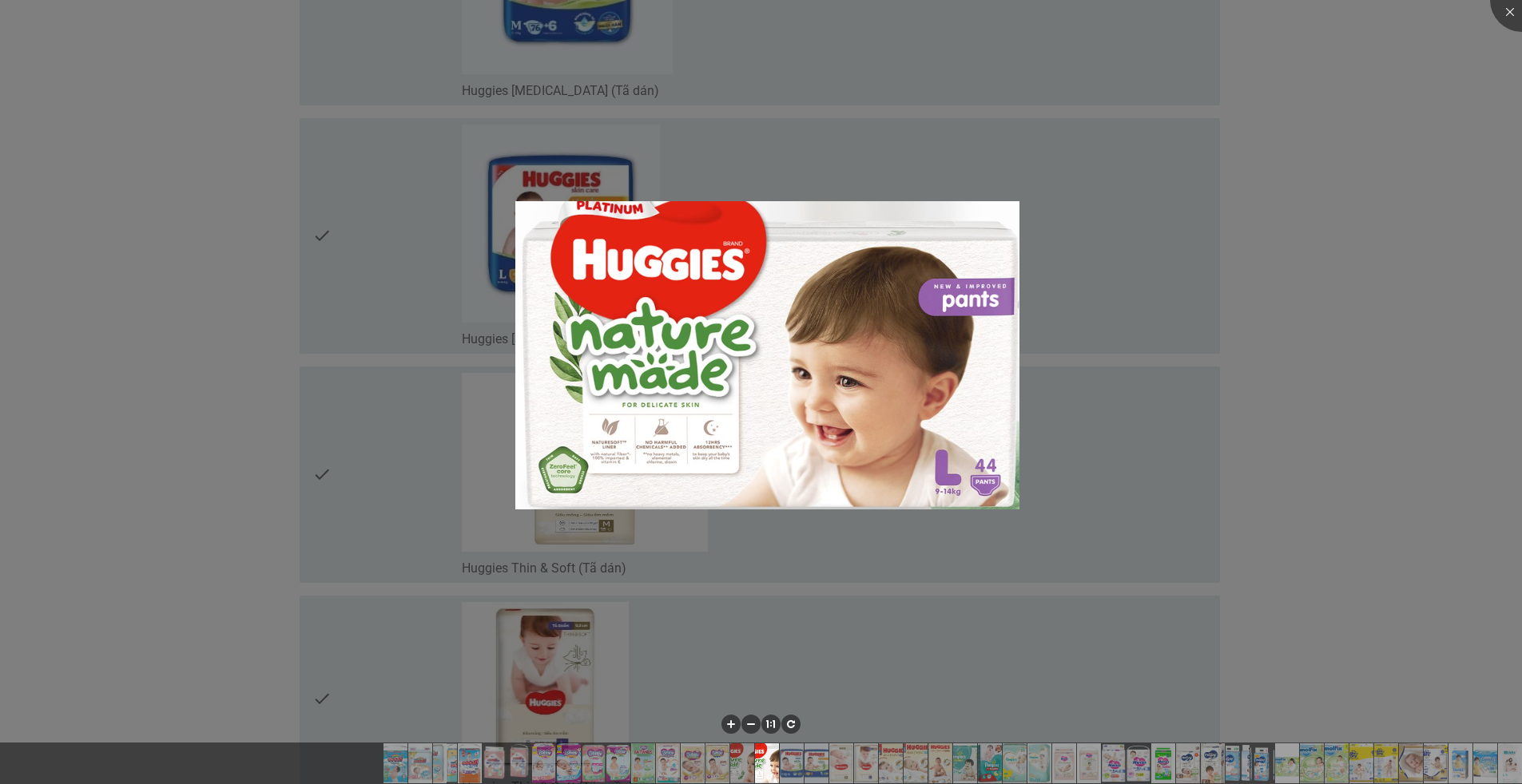
scroll to position [4870, 0]
click at [1110, 440] on div at bounding box center [761, 392] width 1522 height 784
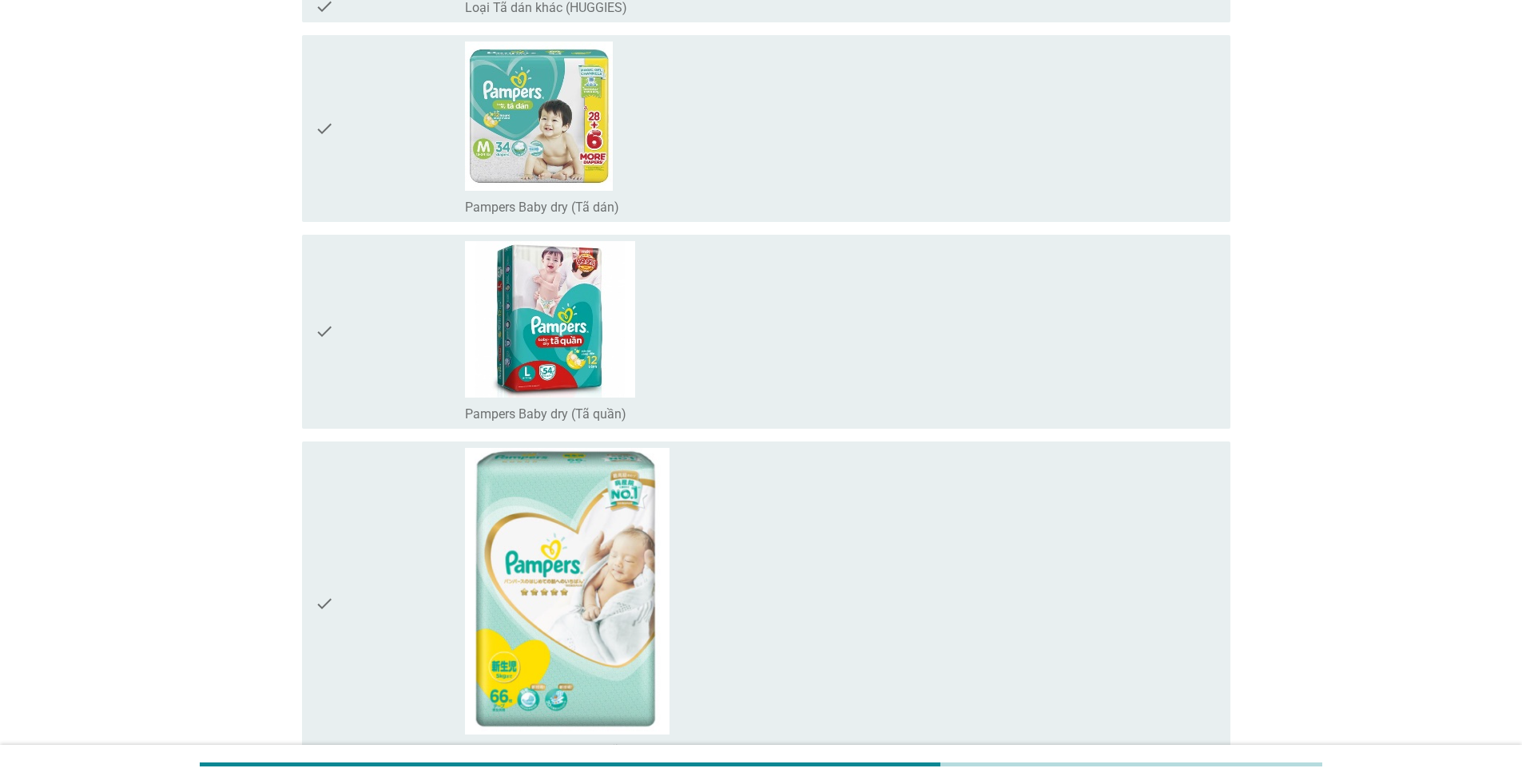
scroll to position [6506, 0]
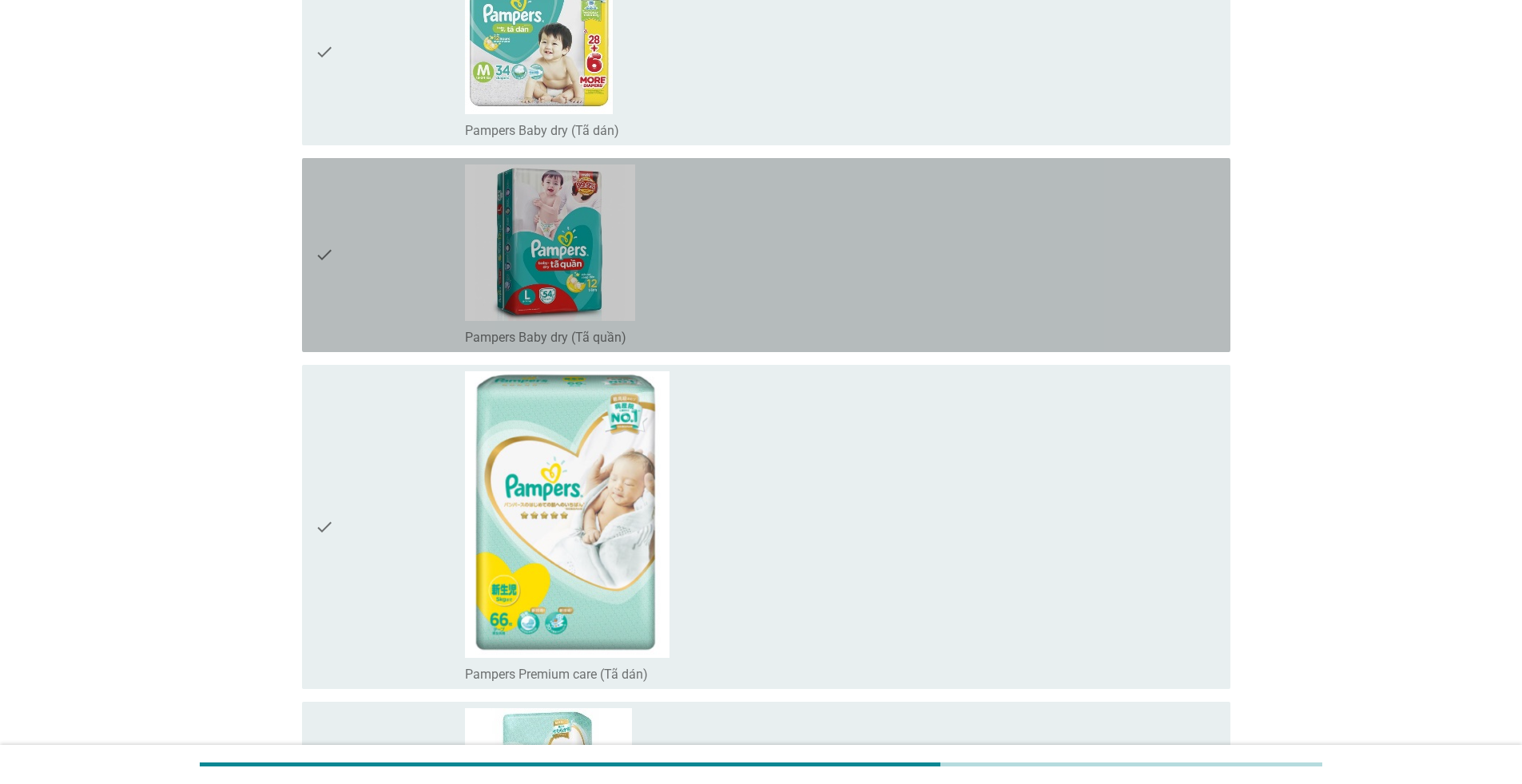
click at [360, 274] on div "check" at bounding box center [390, 255] width 150 height 181
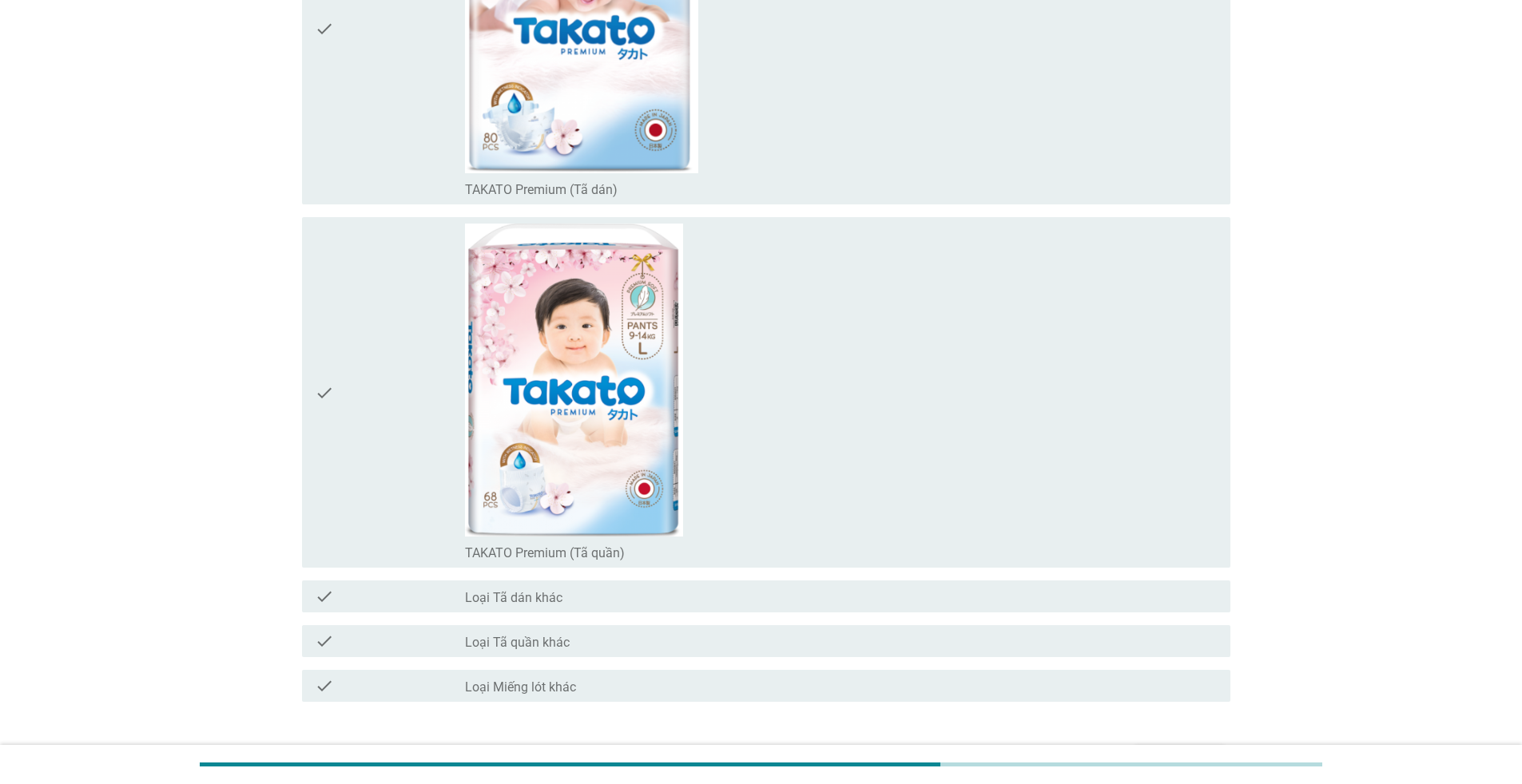
scroll to position [13618, 0]
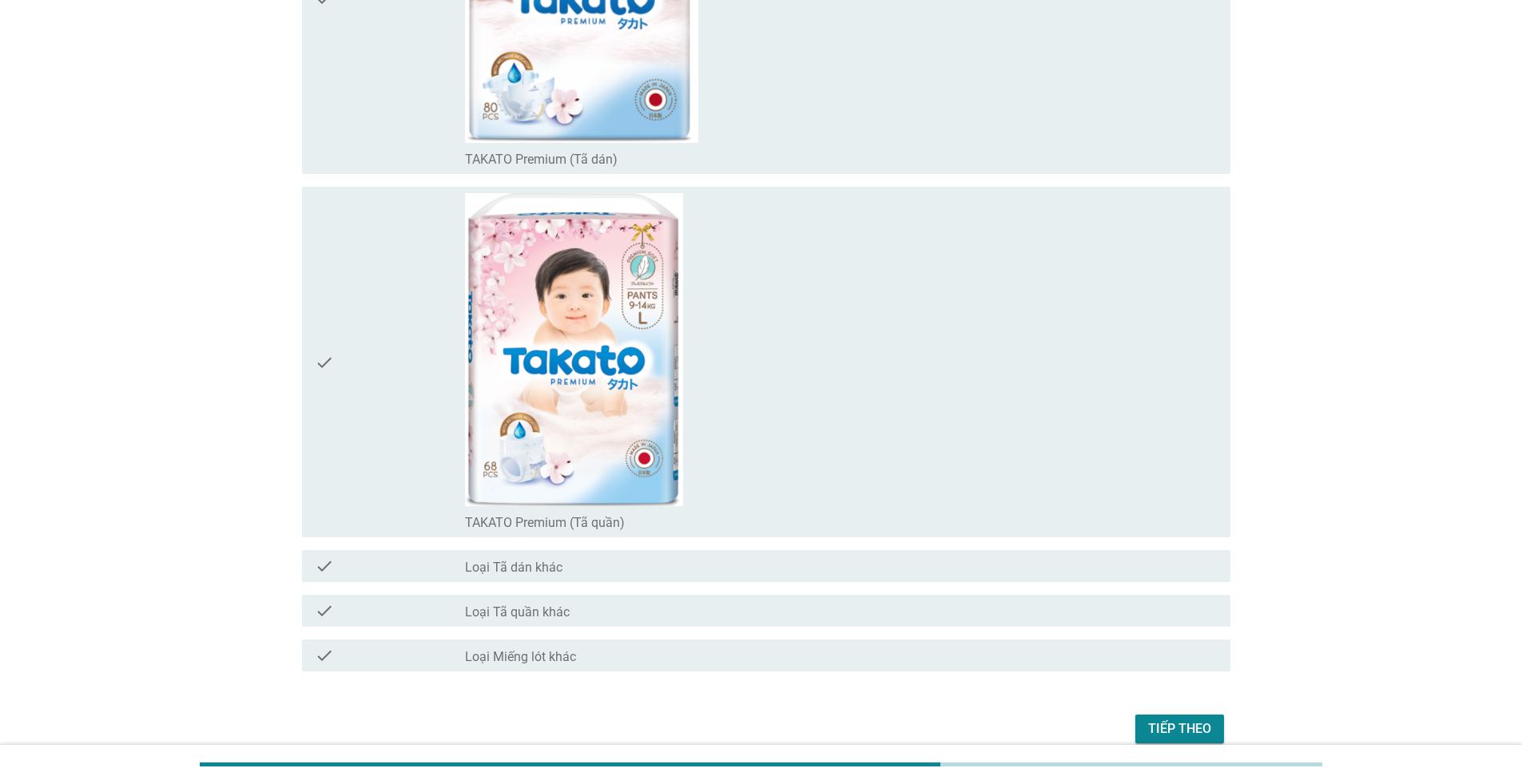
click at [1196, 733] on div "Tiếp theo" at bounding box center [1179, 729] width 63 height 19
